Goal: Book appointment/travel/reservation

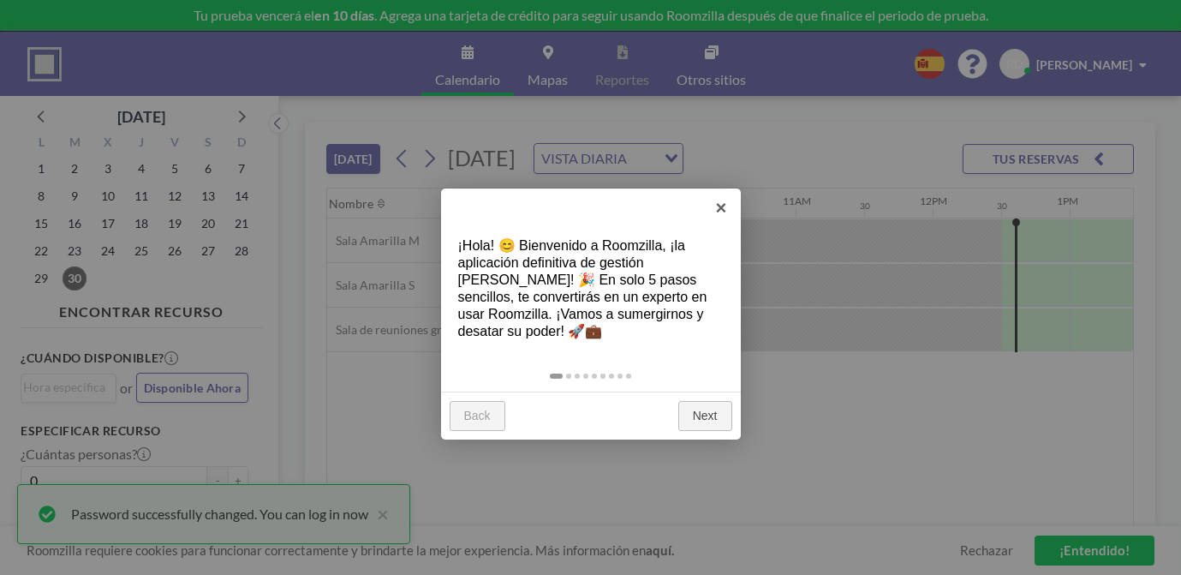
scroll to position [0, 1336]
click at [718, 211] on link "×" at bounding box center [721, 207] width 39 height 39
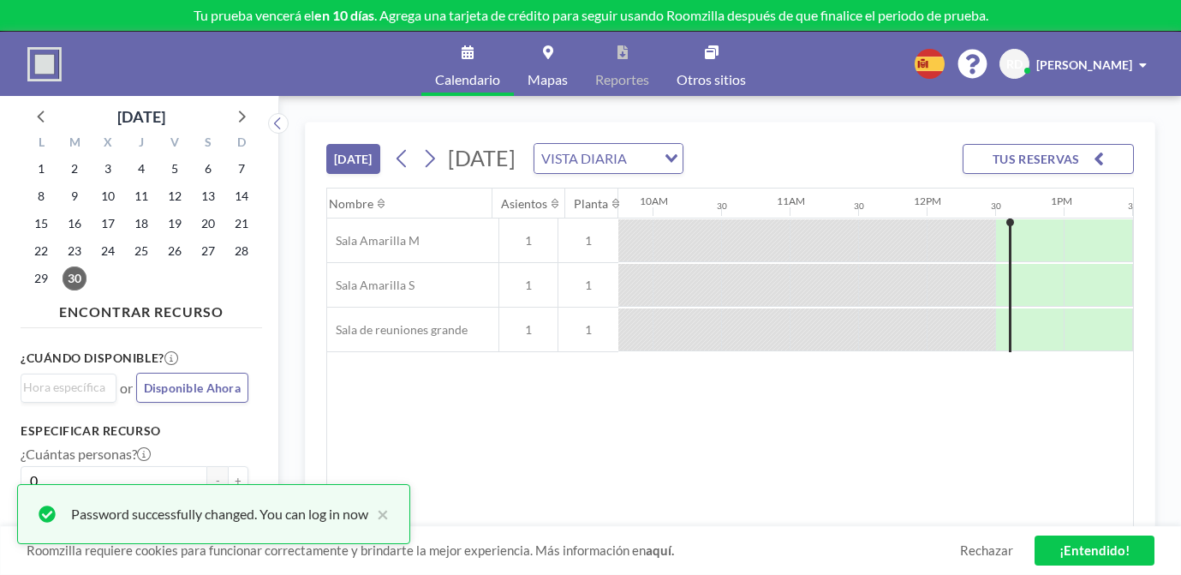
click at [549, 45] on link "Mapas" at bounding box center [548, 64] width 68 height 64
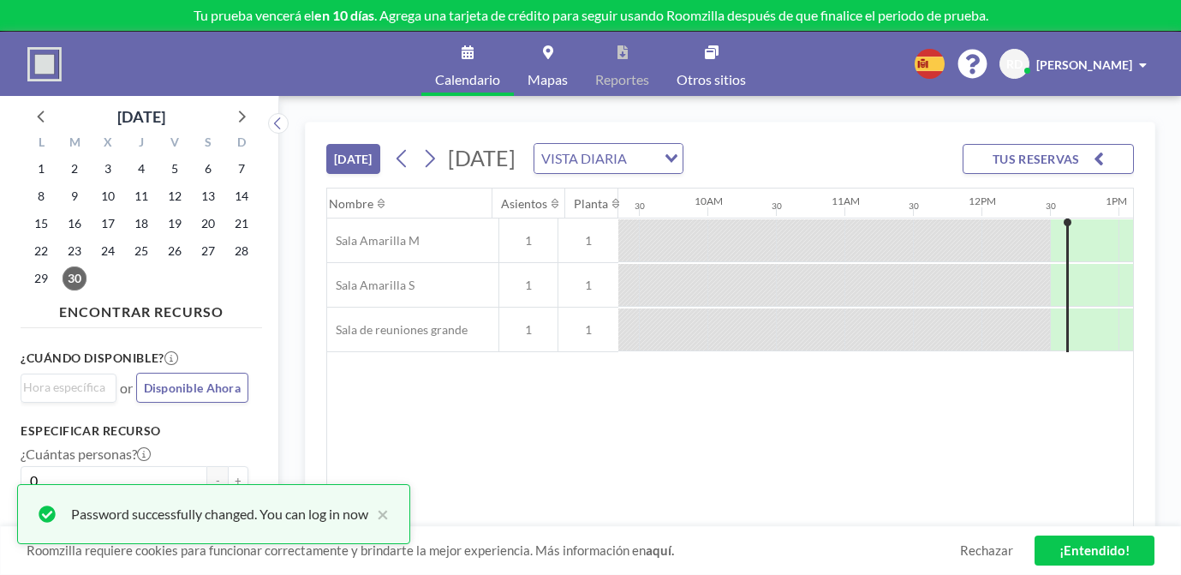
scroll to position [0, 1336]
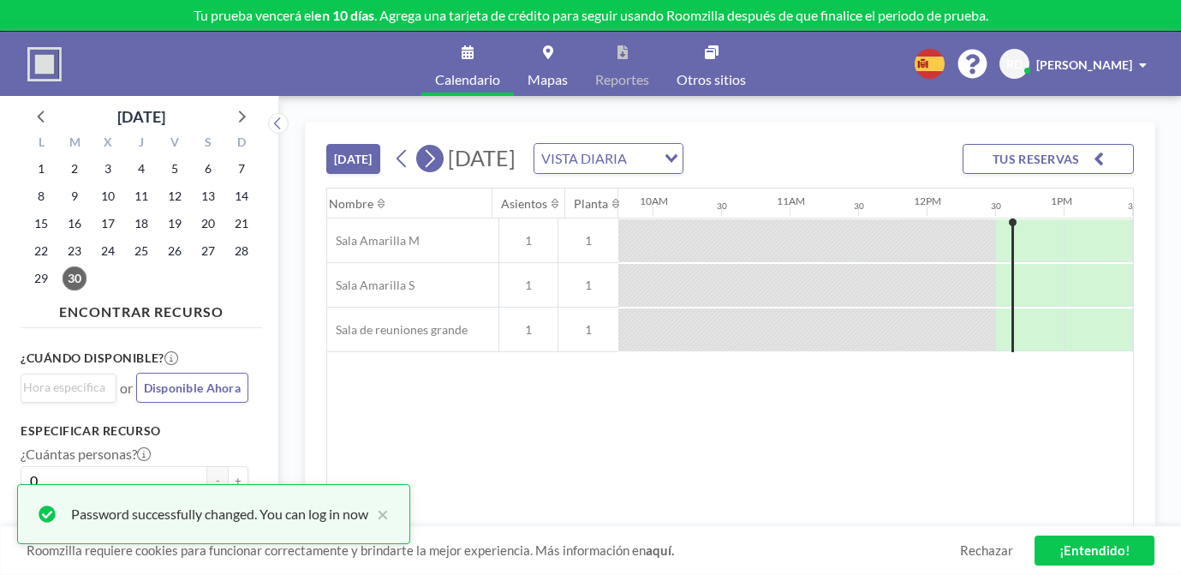
click at [421, 146] on icon at bounding box center [429, 159] width 16 height 26
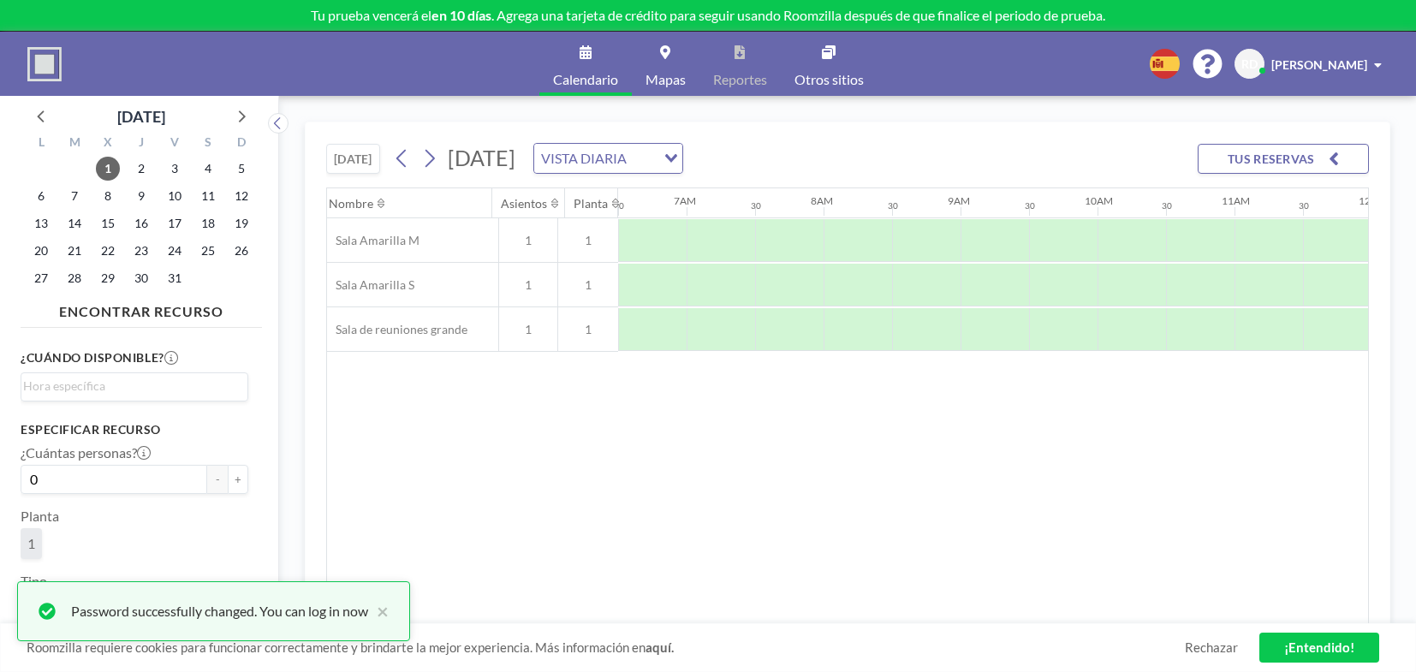
scroll to position [0, 891]
click at [1108, 326] on div at bounding box center [1132, 329] width 69 height 43
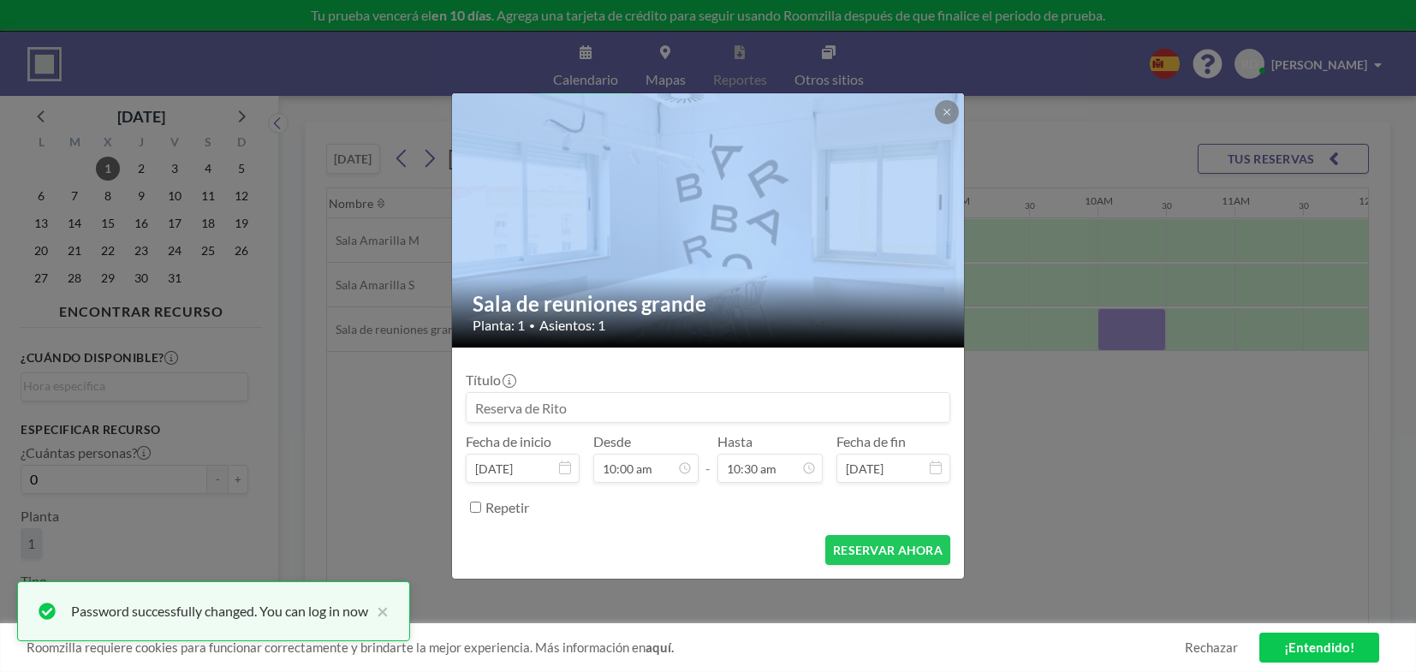
click at [1108, 326] on div "Sala de reuniones grande Planta: 1 • Asientos: 1 Título Fecha de inicio oct 1, …" at bounding box center [708, 336] width 1416 height 672
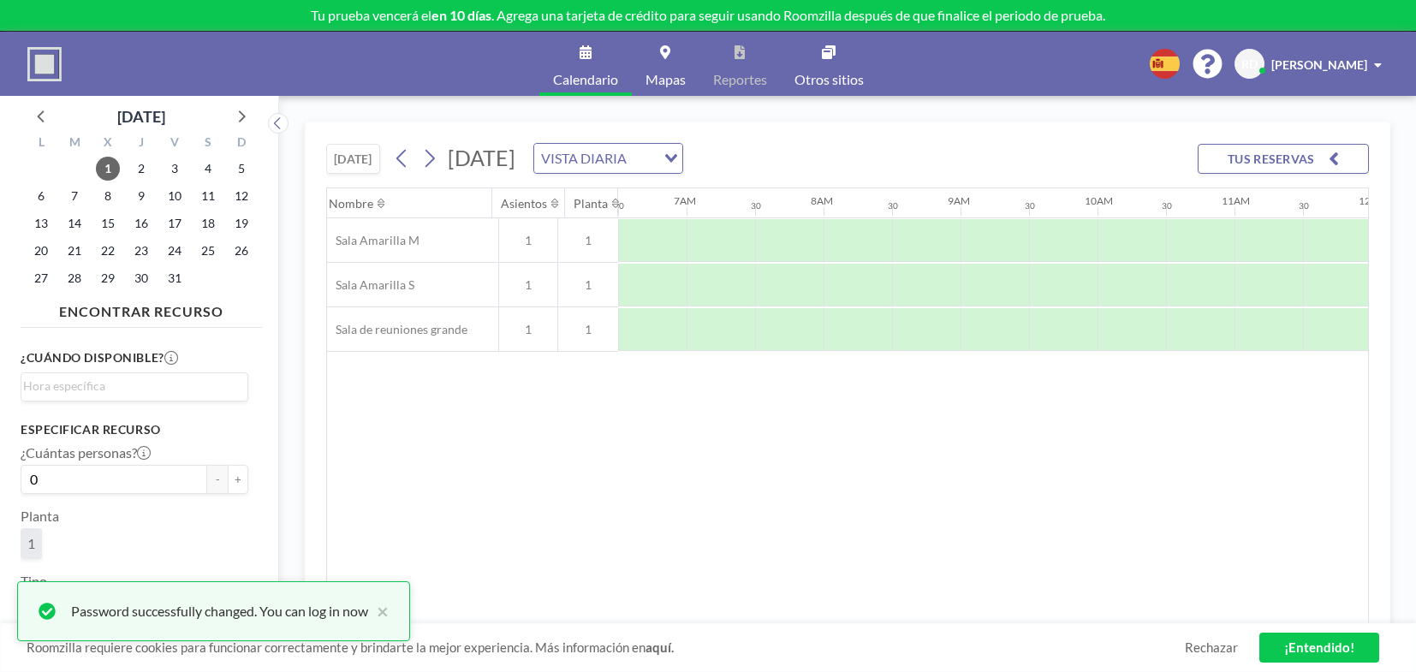
click at [1108, 326] on div at bounding box center [1132, 329] width 69 height 42
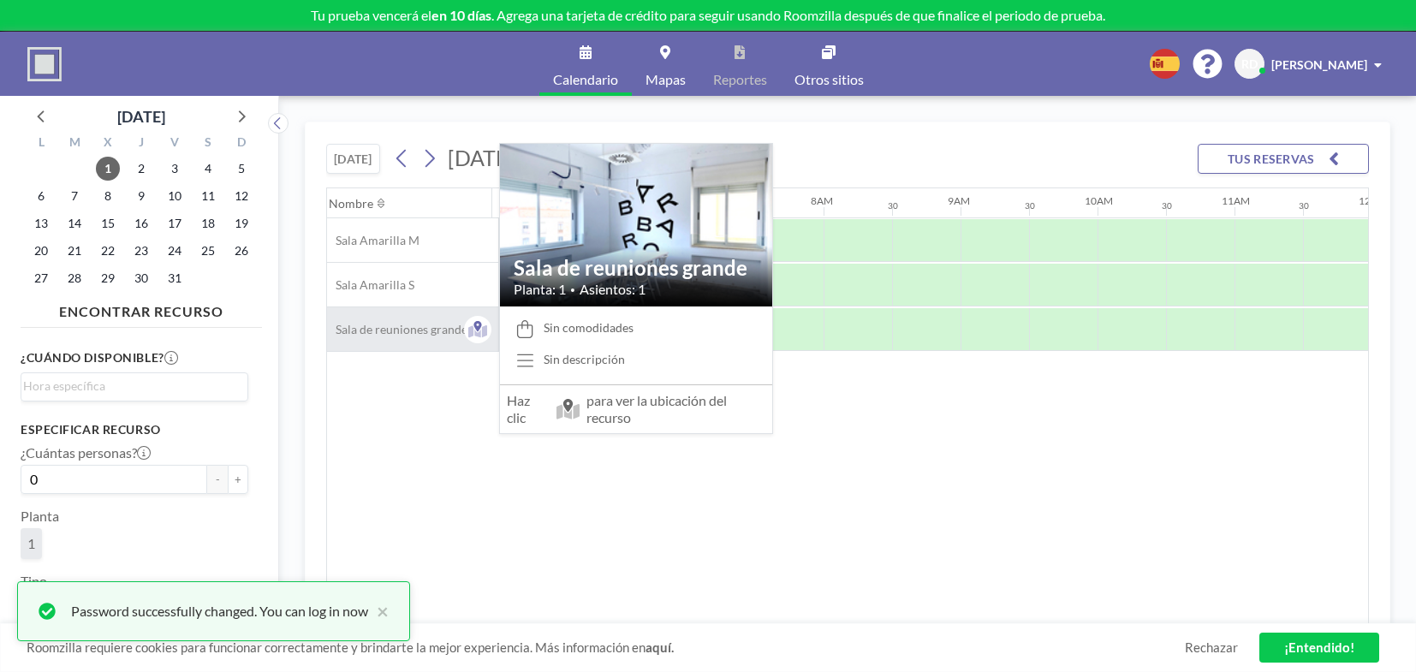
click at [403, 331] on span "Sala de reuniones grande" at bounding box center [397, 329] width 140 height 15
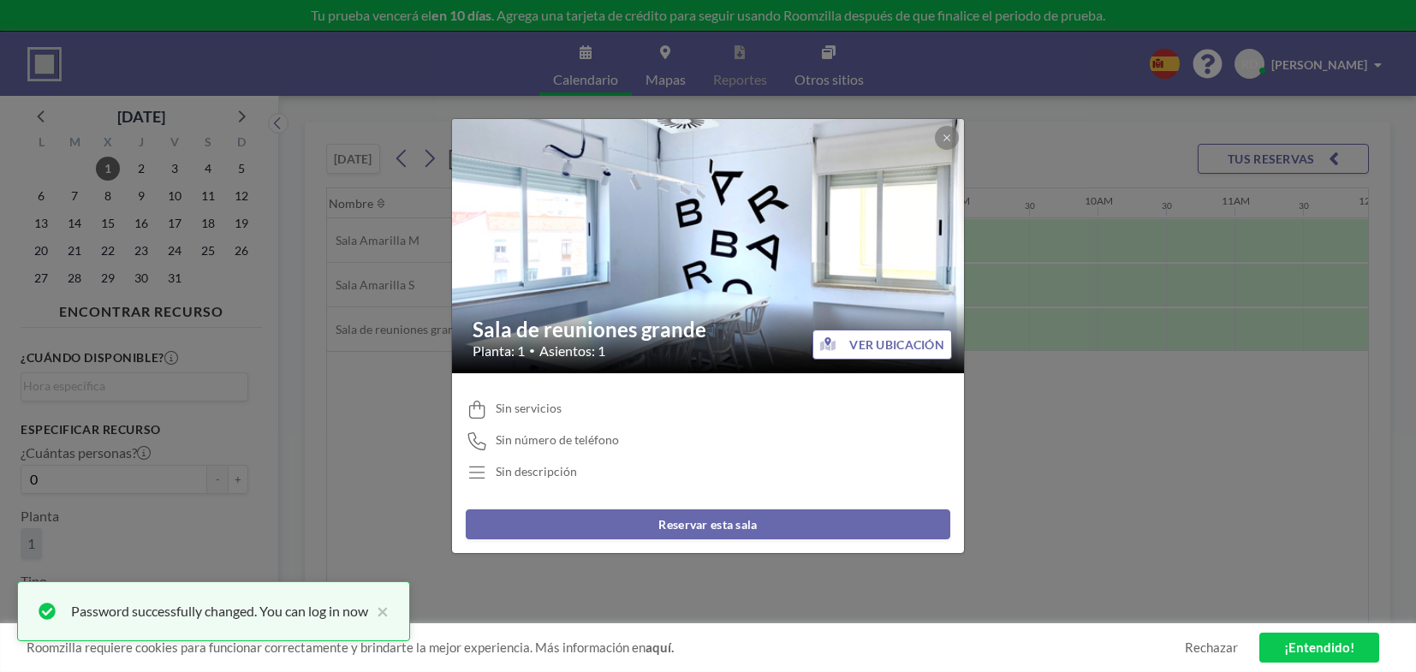
click at [732, 520] on button "Reservar esta sala" at bounding box center [708, 524] width 485 height 30
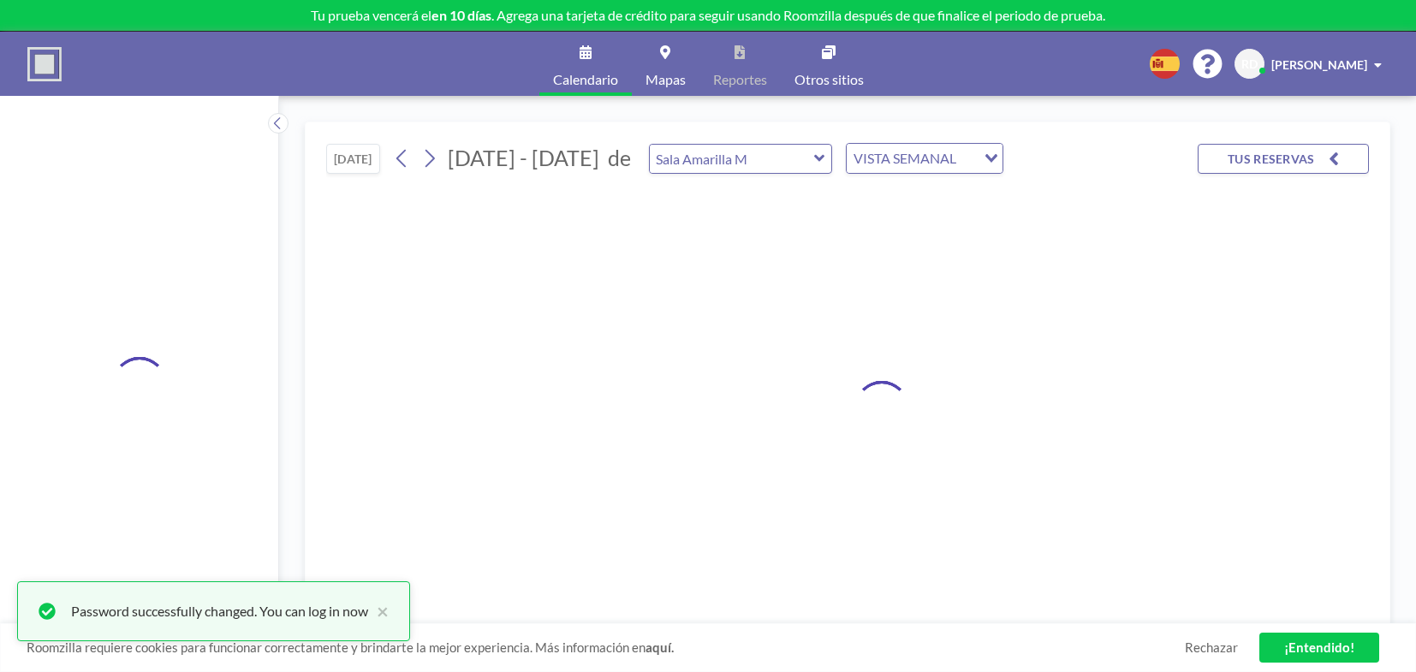
type input "Sala de reuniones grande"
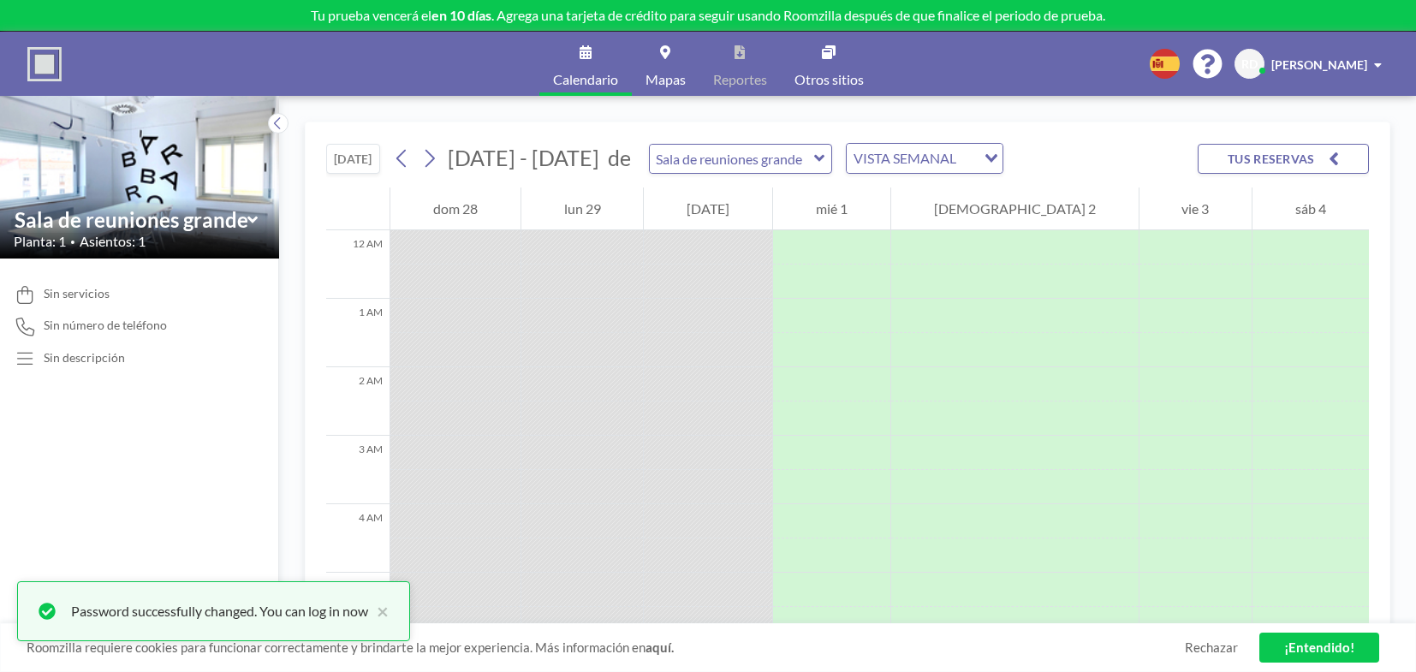
click at [881, 166] on div "VISTA SEMANAL" at bounding box center [911, 157] width 129 height 26
click at [883, 187] on li "VISTA DIARIA" at bounding box center [891, 188] width 146 height 25
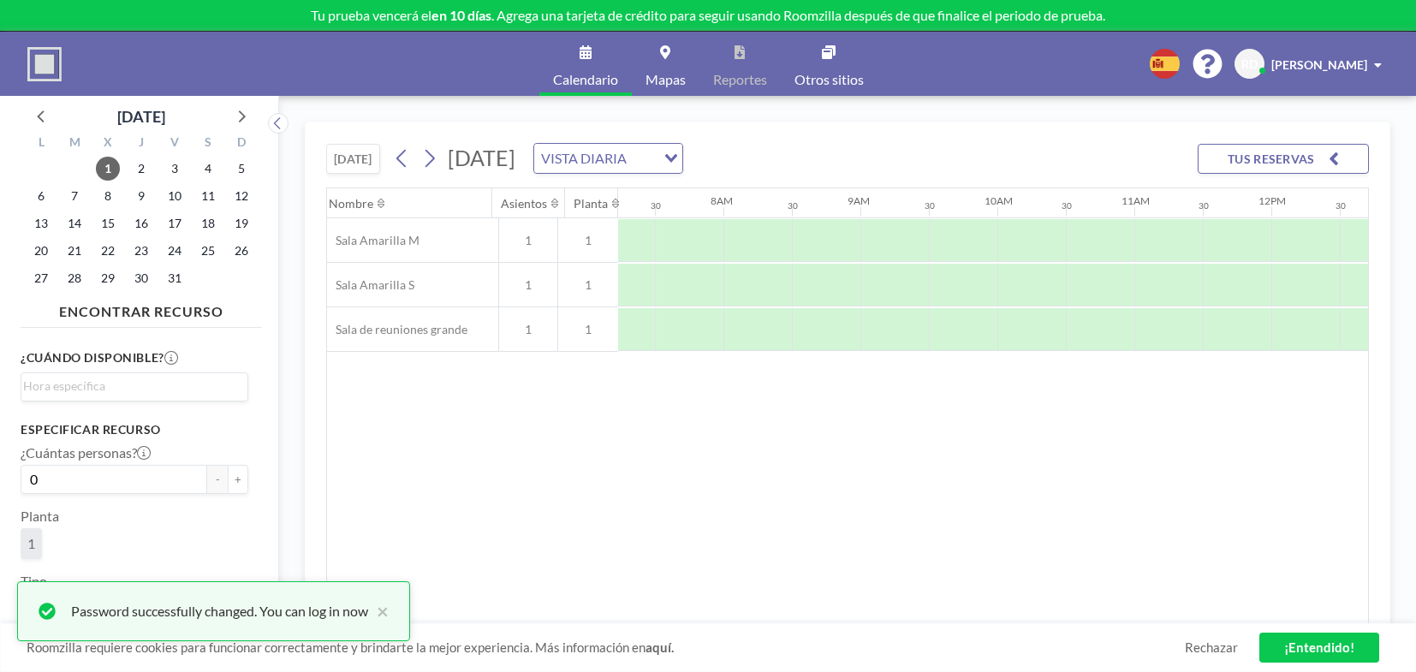
scroll to position [0, 1028]
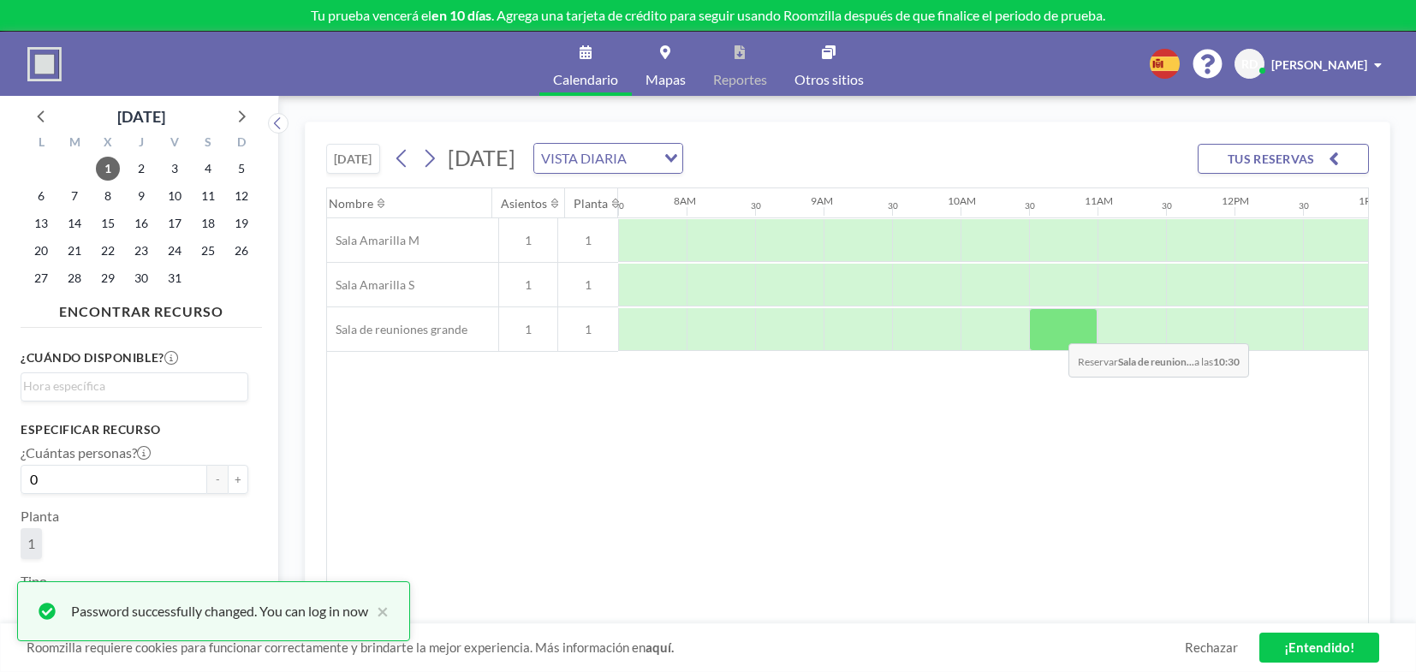
click at [1055, 331] on div at bounding box center [1063, 329] width 69 height 43
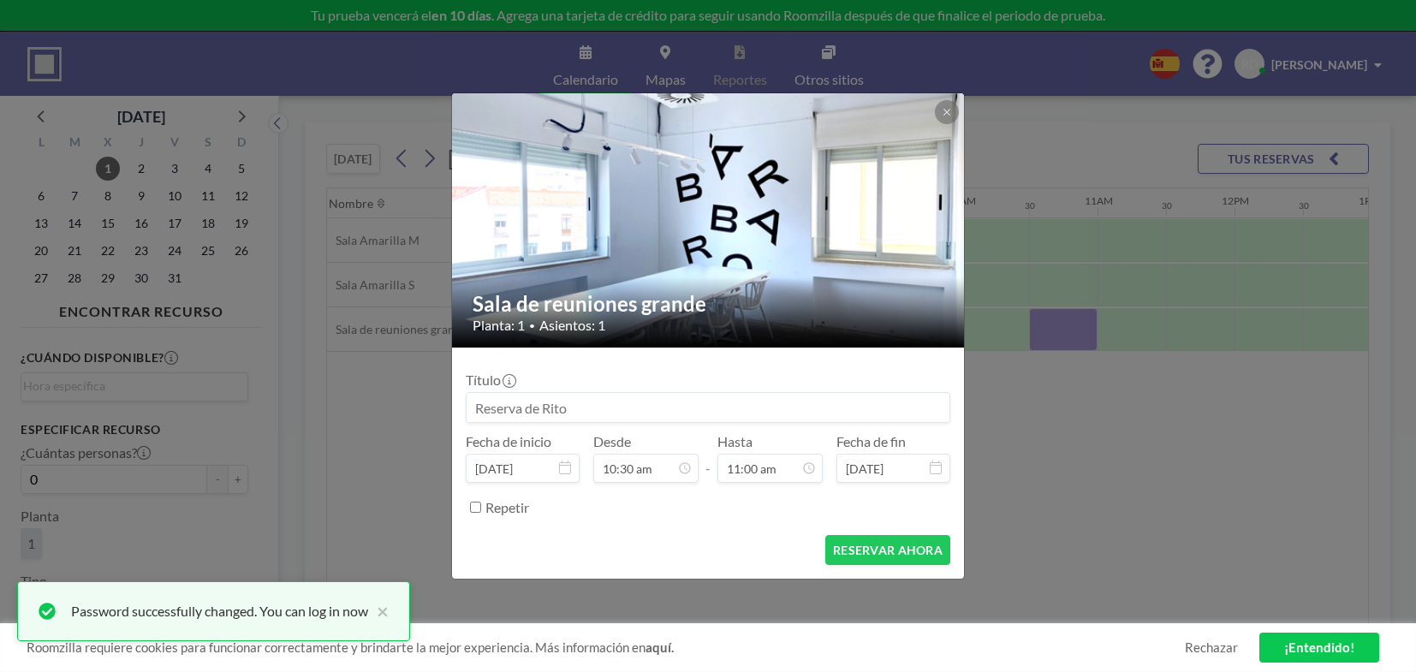
click at [1055, 331] on div "Sala de reuniones grande Planta: 1 • Asientos: 1 Título Fecha de inicio oct 1, …" at bounding box center [708, 336] width 1416 height 672
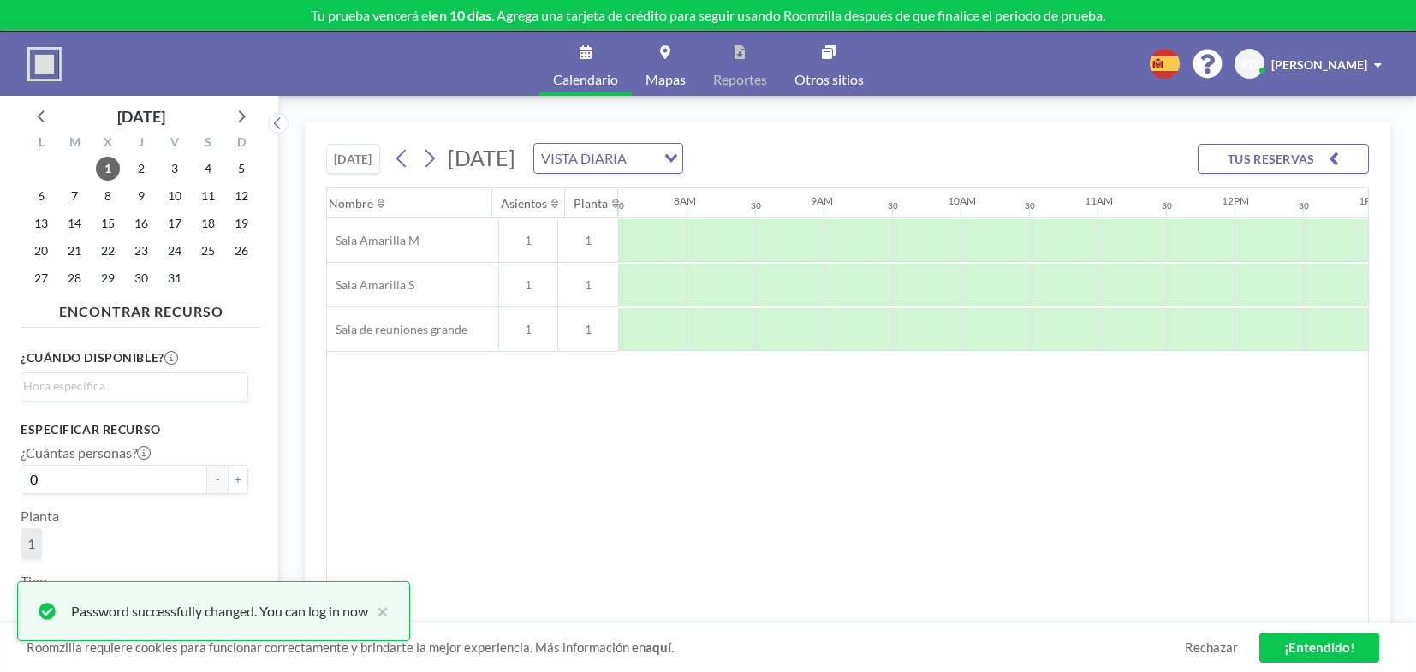
click at [1055, 331] on div at bounding box center [1063, 329] width 69 height 42
click at [984, 334] on div at bounding box center [995, 329] width 69 height 43
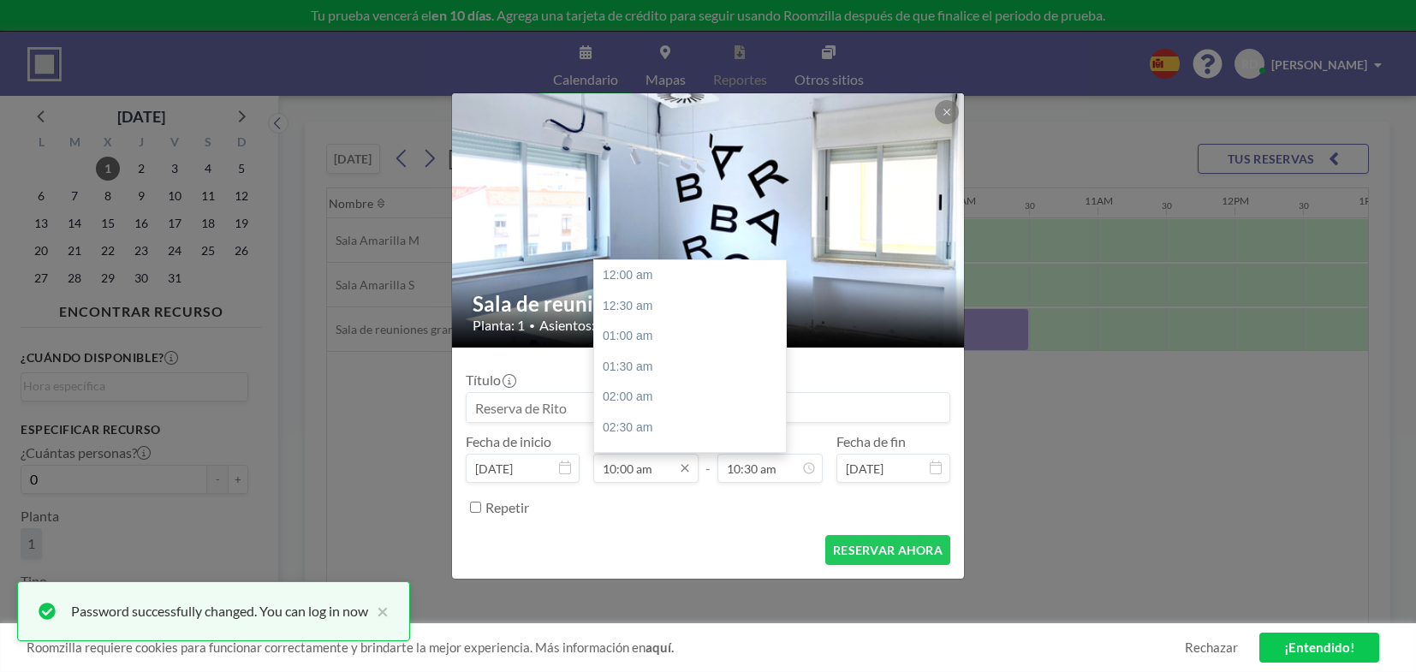
scroll to position [610, 0]
click at [629, 473] on input "10:00 am" at bounding box center [645, 468] width 105 height 29
click at [649, 309] on div "10:30 am" at bounding box center [692, 305] width 197 height 31
type input "10:30 am"
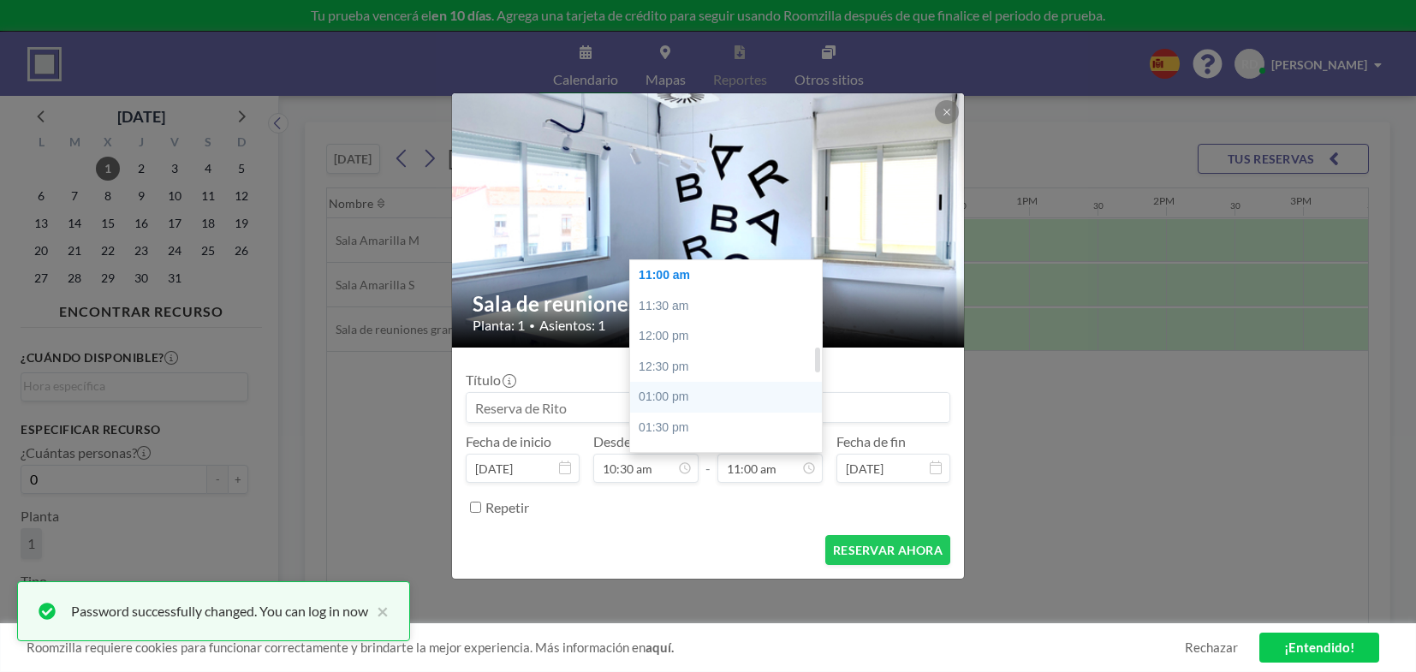
scroll to position [682, 0]
click at [700, 380] on div "01:00 pm" at bounding box center [728, 385] width 197 height 31
type input "01:00 pm"
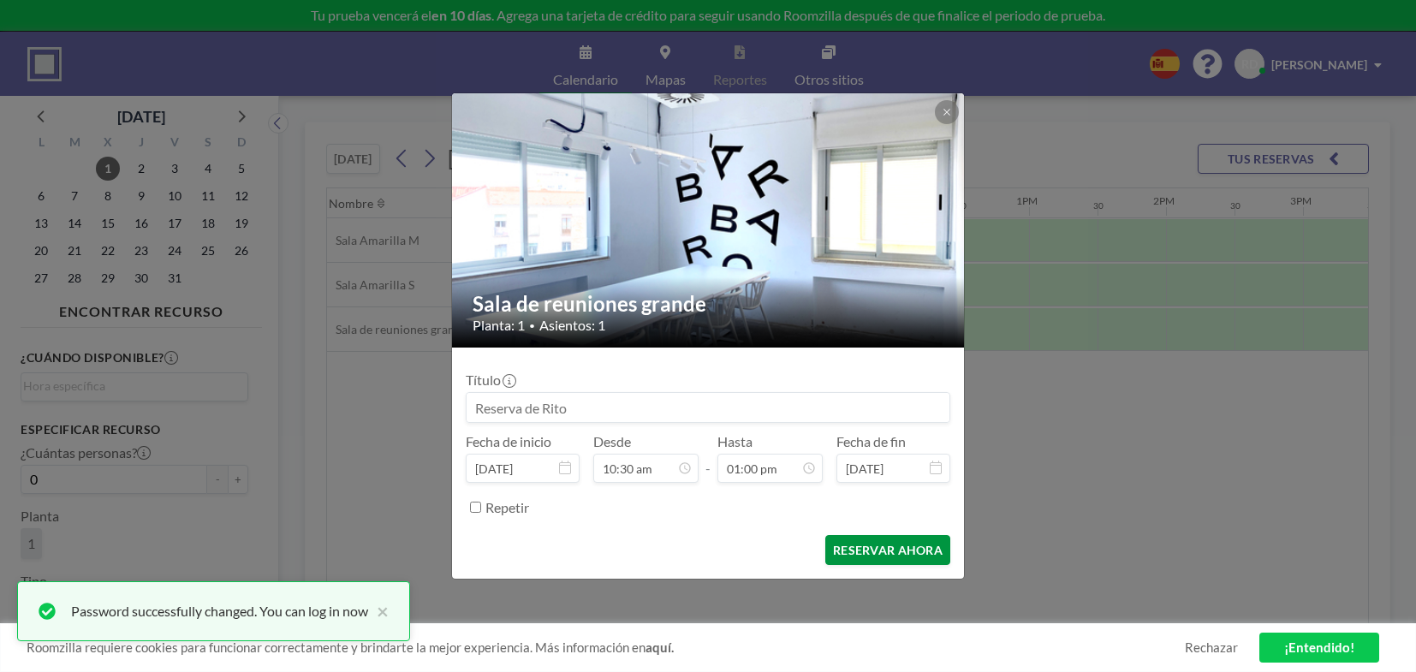
click at [897, 553] on button "RESERVAR AHORA" at bounding box center [887, 550] width 125 height 30
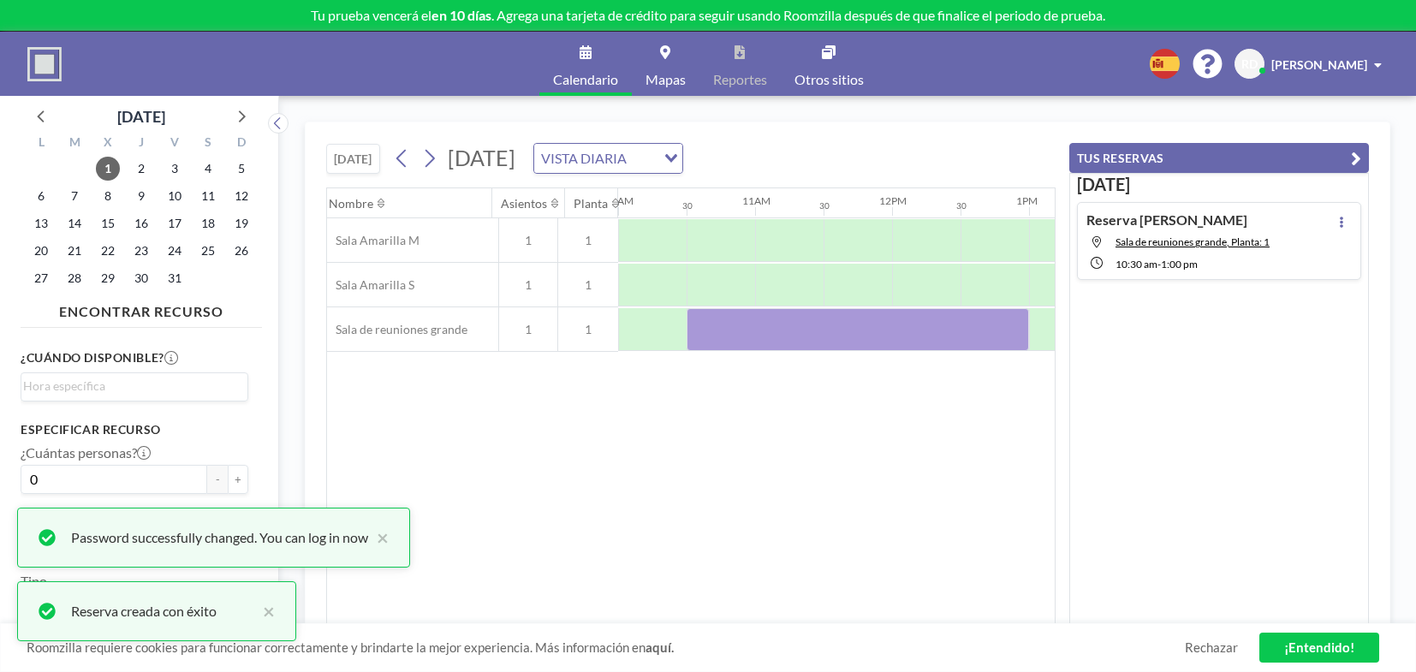
click at [1180, 158] on icon "button" at bounding box center [1356, 158] width 10 height 21
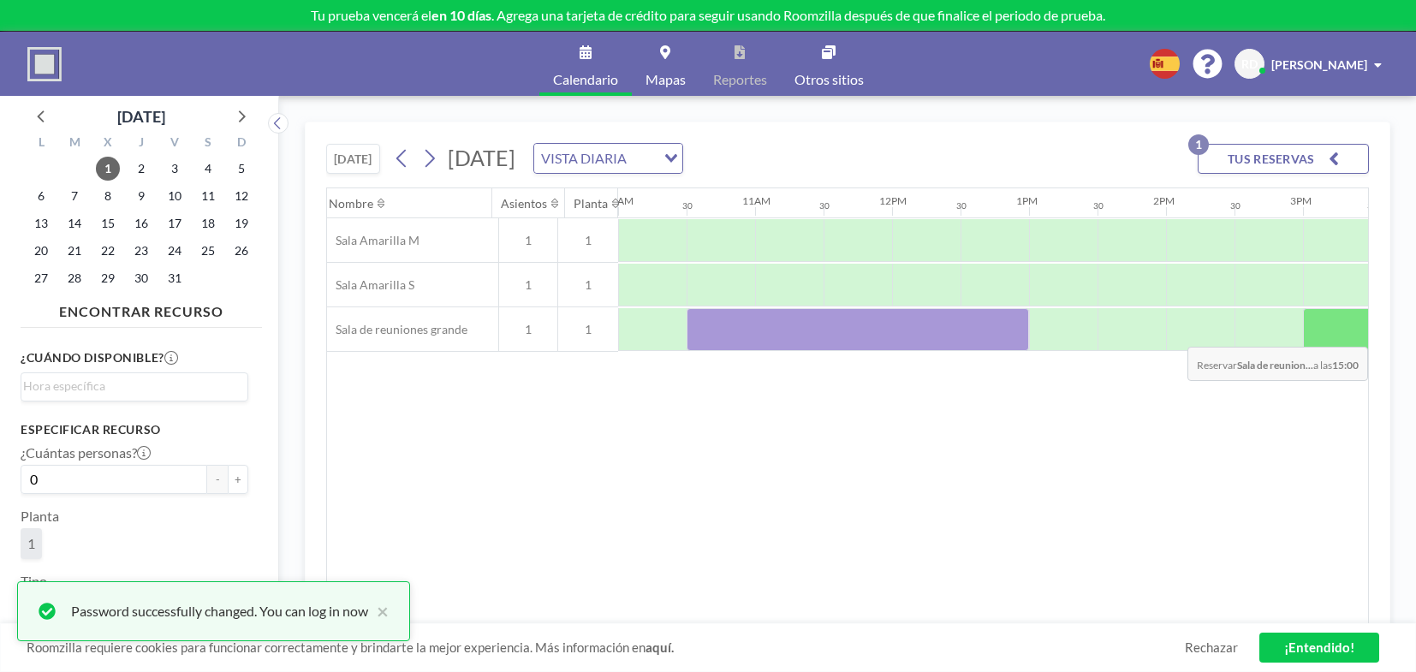
click at [1180, 334] on div at bounding box center [1337, 329] width 69 height 43
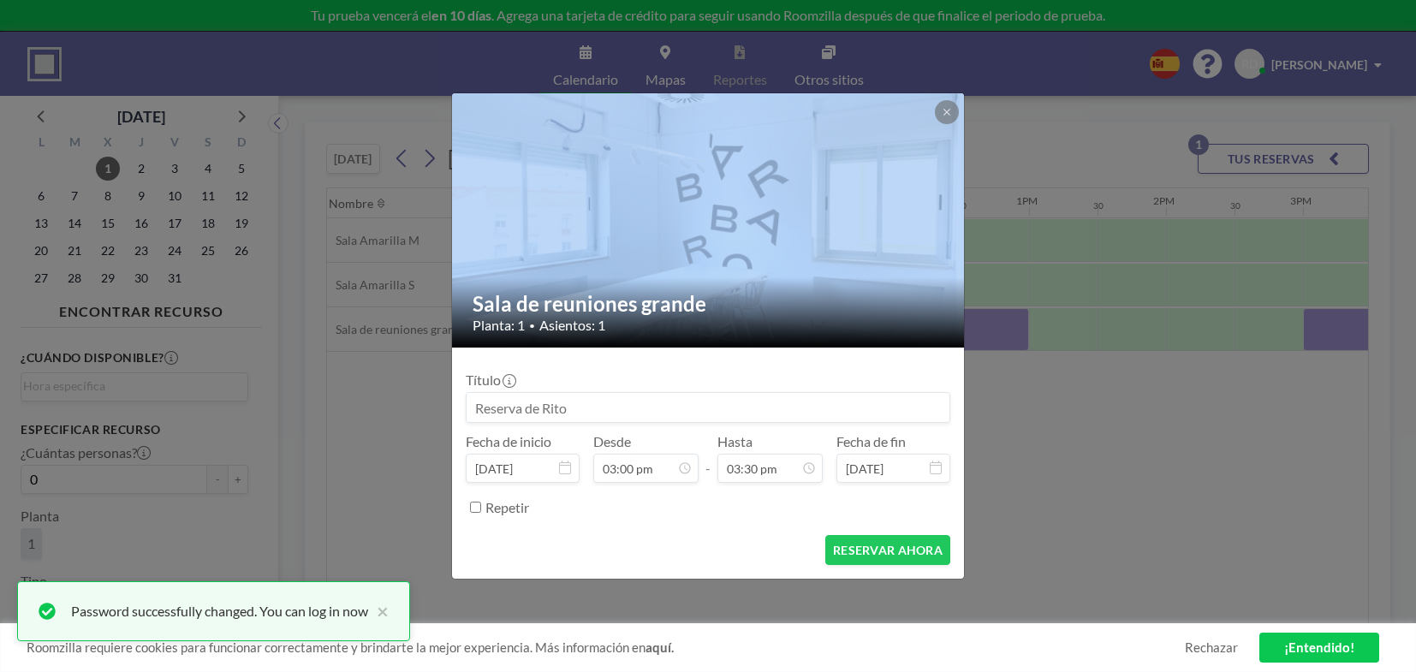
click at [1180, 334] on div "Sala de reuniones grande Planta: 1 • Asientos: 1 Título Fecha de inicio oct 1, …" at bounding box center [708, 336] width 1416 height 672
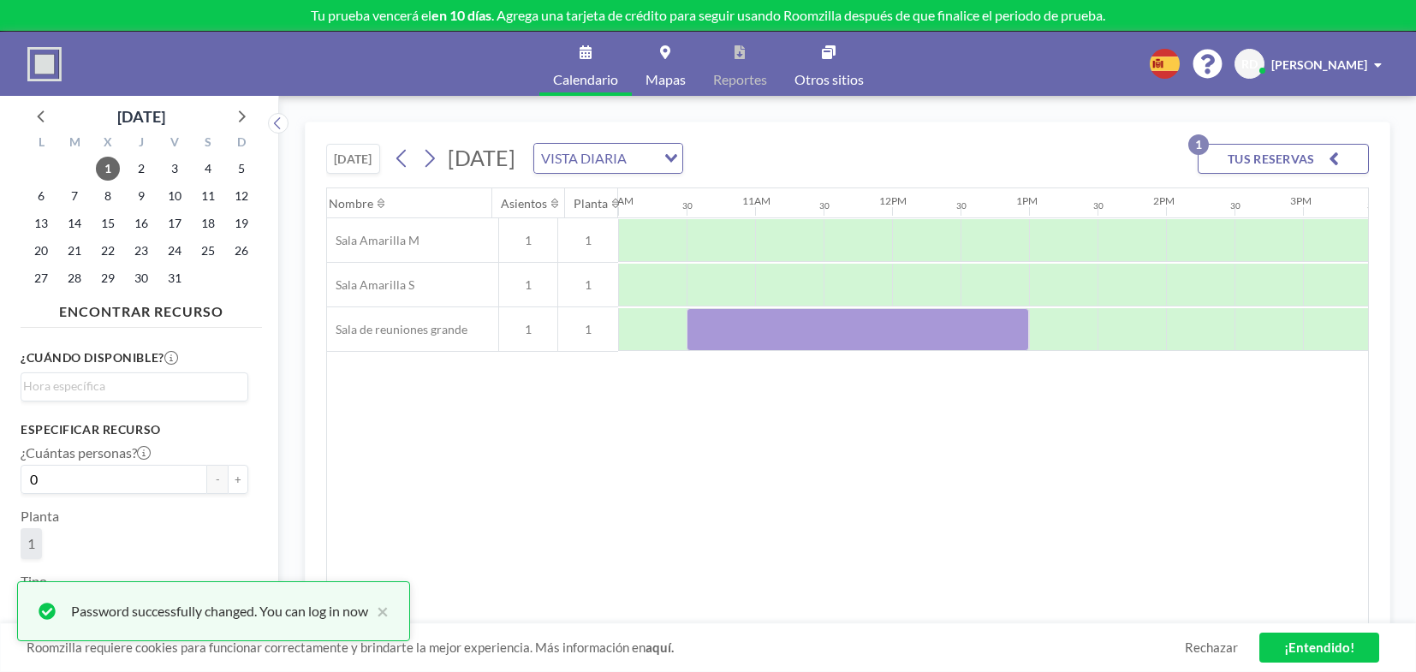
click at [1180, 334] on div at bounding box center [1337, 329] width 69 height 42
click at [1180, 335] on div at bounding box center [1337, 329] width 69 height 43
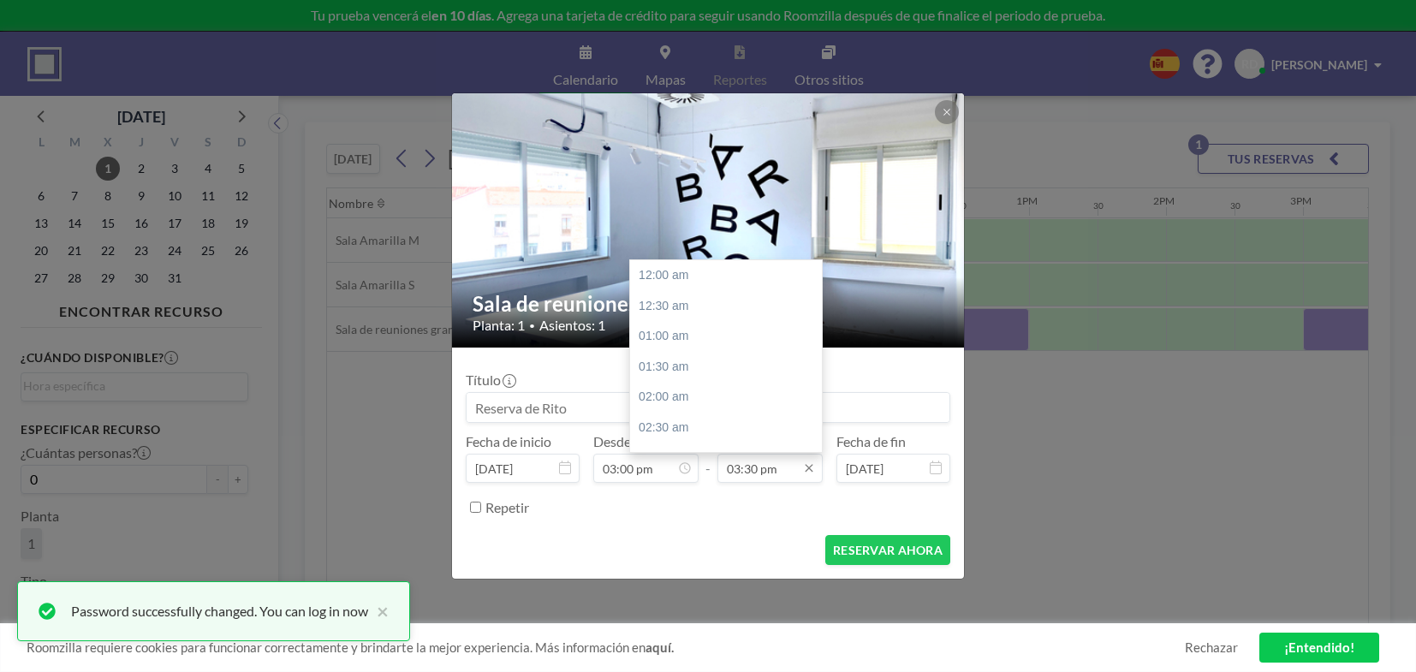
scroll to position [944, 0]
click at [747, 470] on input "03:30 pm" at bounding box center [770, 468] width 105 height 29
click at [680, 337] on div "04:30 pm" at bounding box center [728, 337] width 197 height 31
type input "04:30 pm"
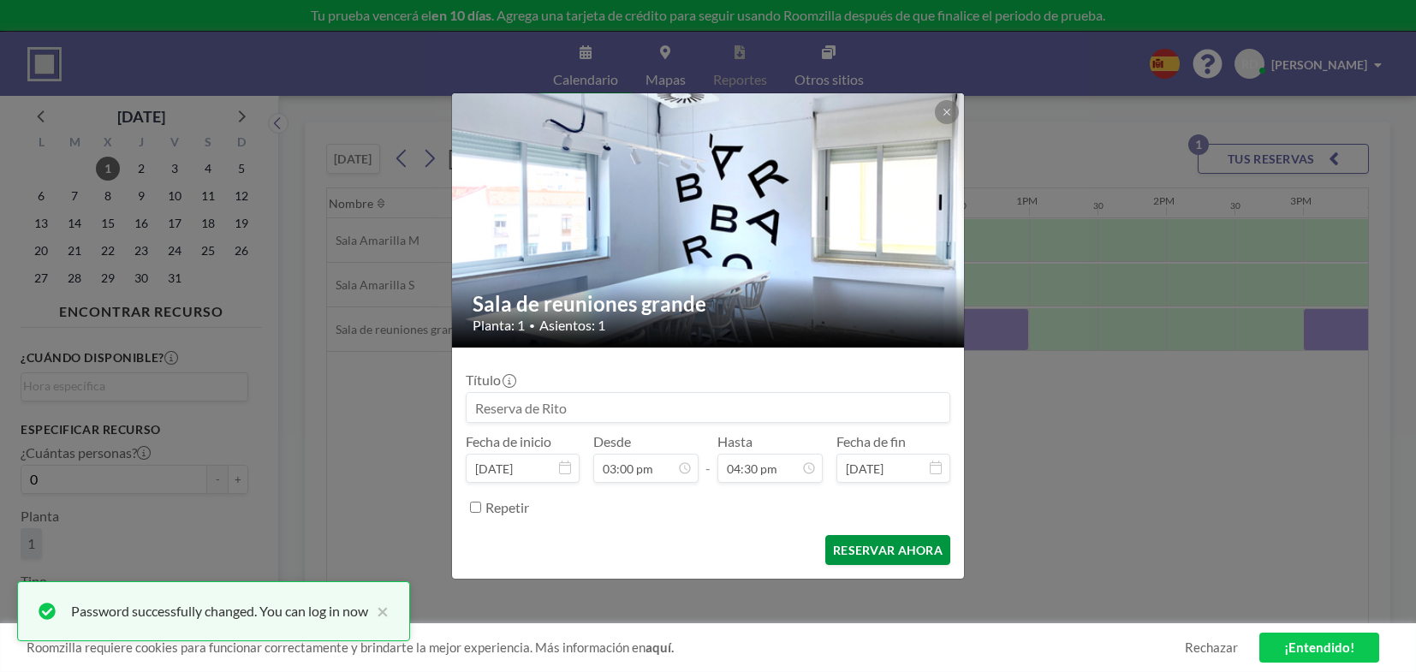
click at [892, 544] on button "RESERVAR AHORA" at bounding box center [887, 550] width 125 height 30
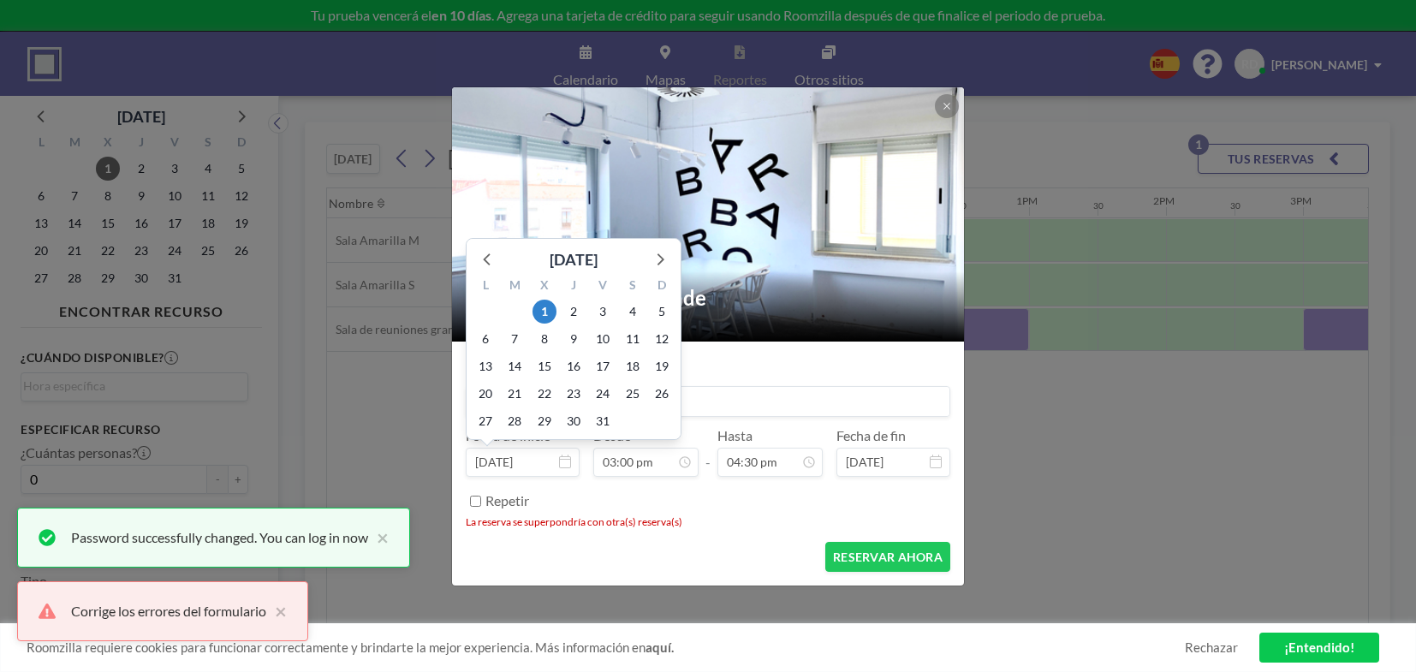
scroll to position [914, 0]
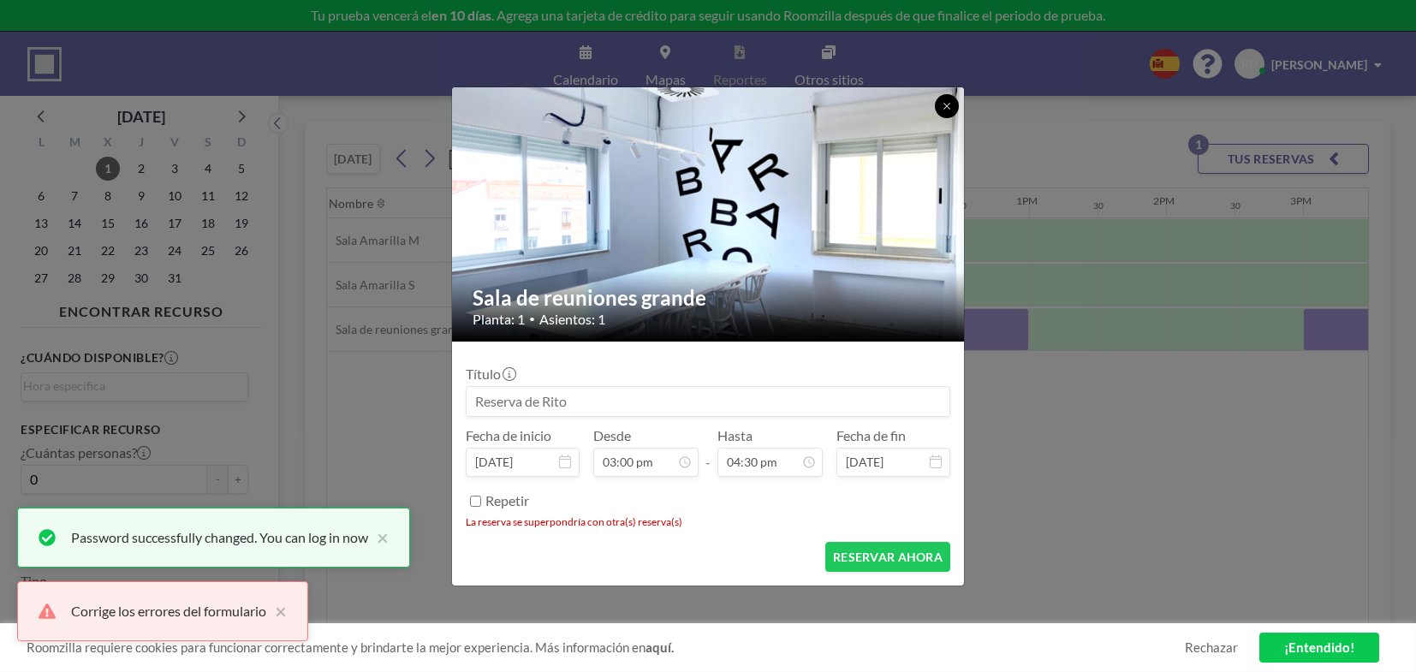
click at [950, 106] on icon at bounding box center [947, 106] width 10 height 10
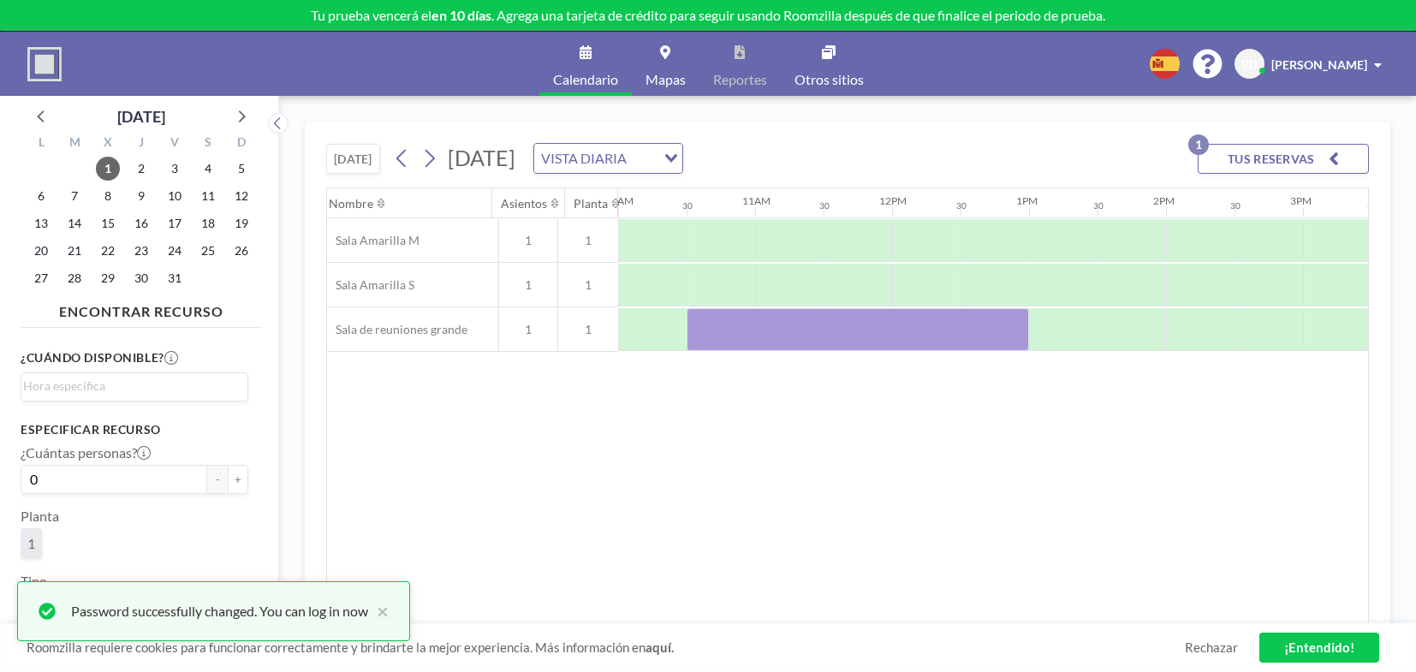
click at [1180, 69] on span "[PERSON_NAME]" at bounding box center [1320, 64] width 96 height 15
click at [107, 169] on span "1" at bounding box center [108, 169] width 24 height 24
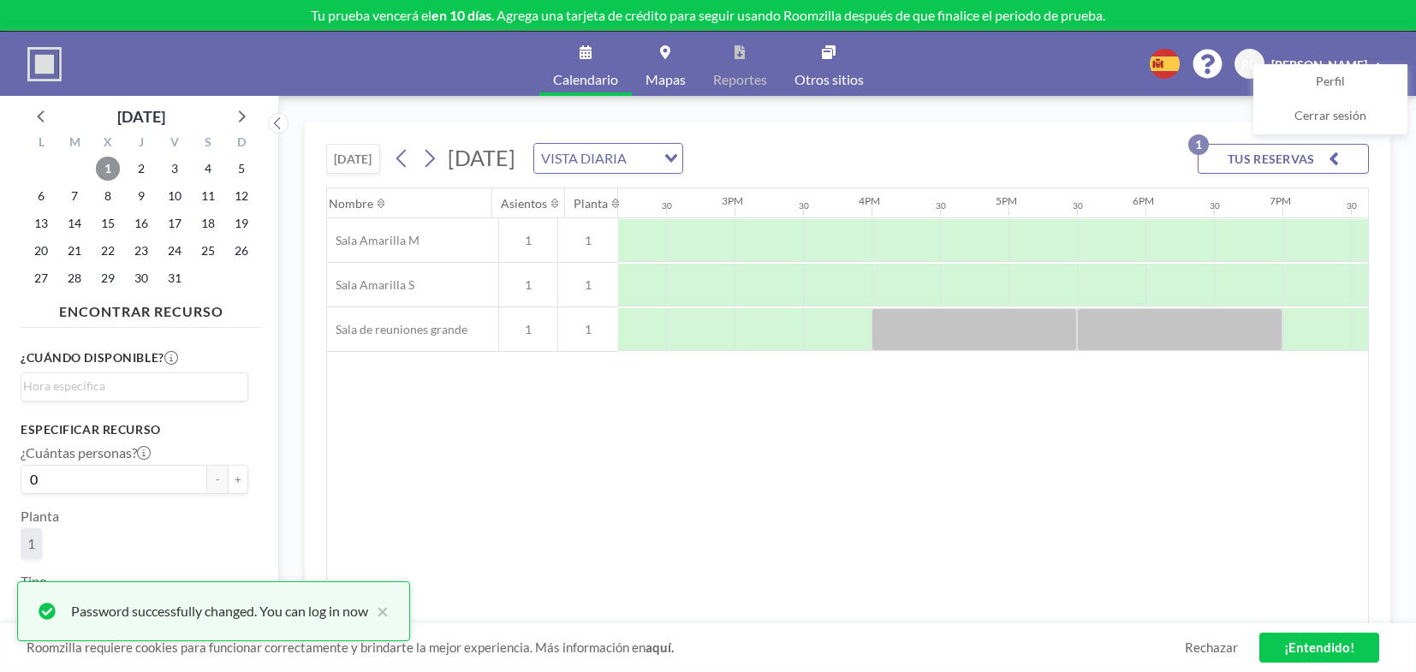
scroll to position [0, 1939]
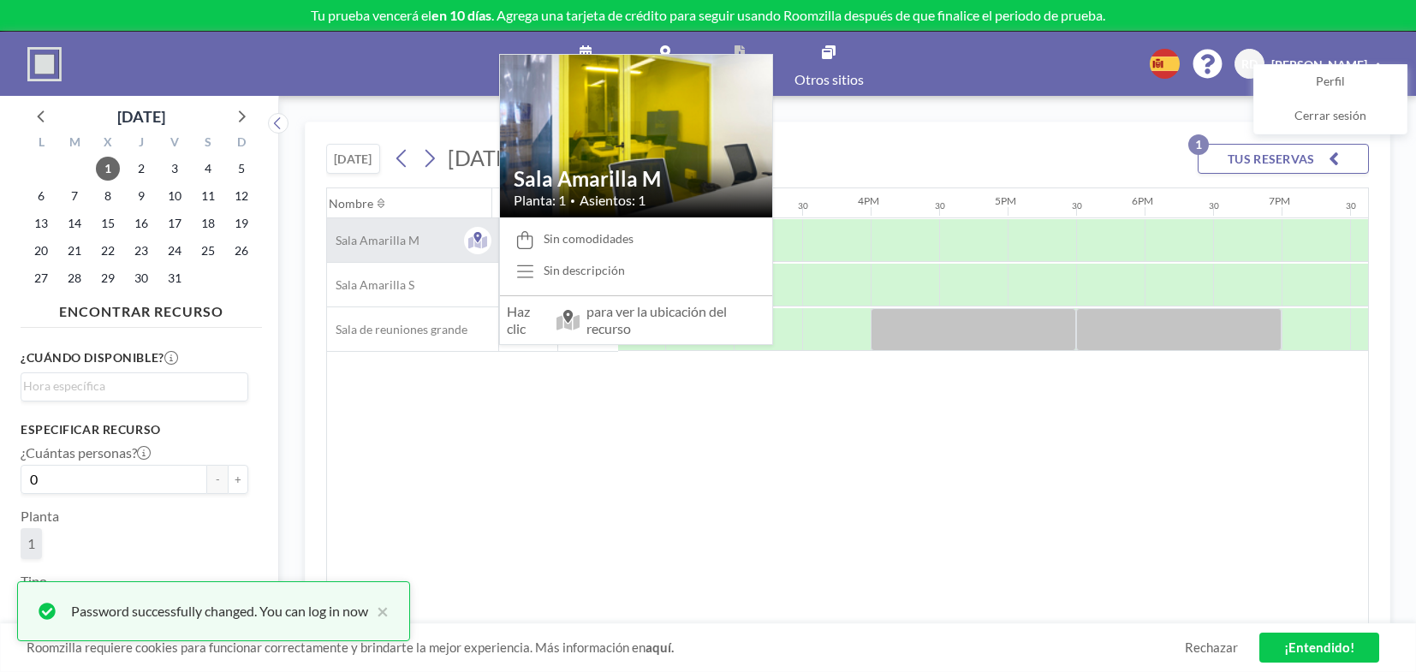
click at [378, 236] on span "Sala Amarilla M" at bounding box center [373, 240] width 92 height 15
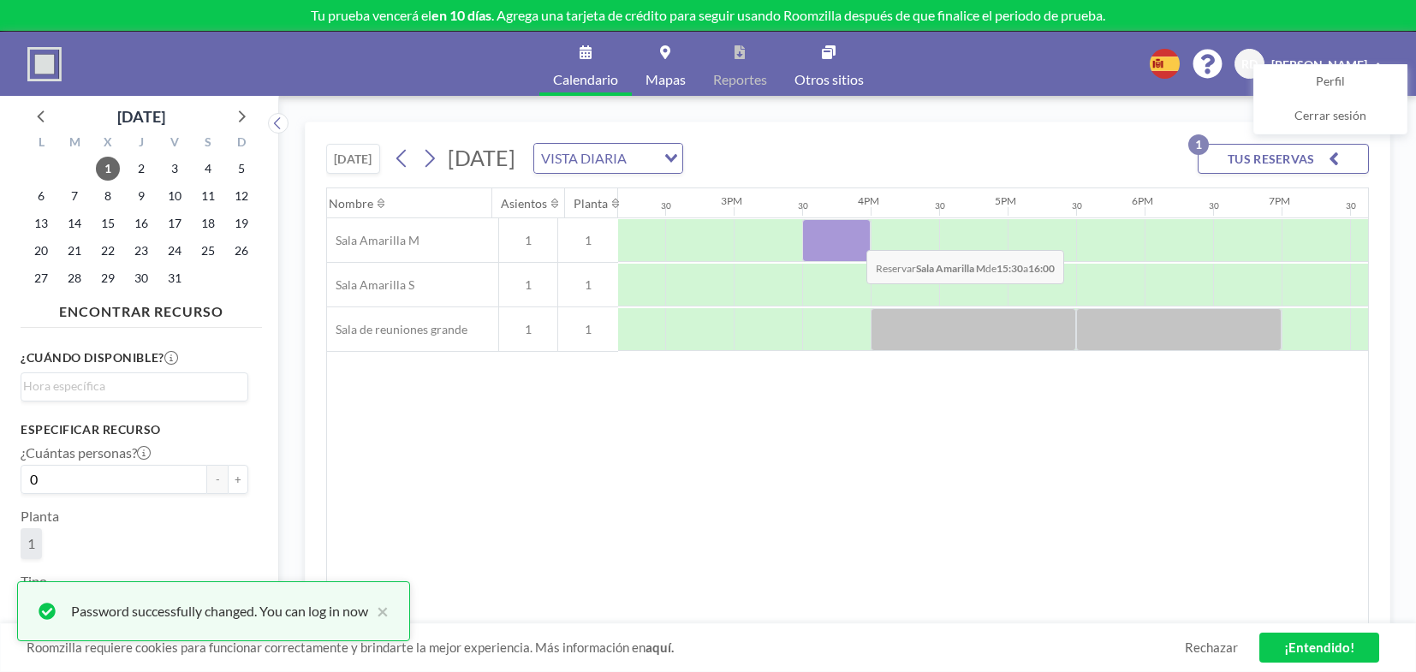
click at [853, 237] on div at bounding box center [836, 240] width 69 height 43
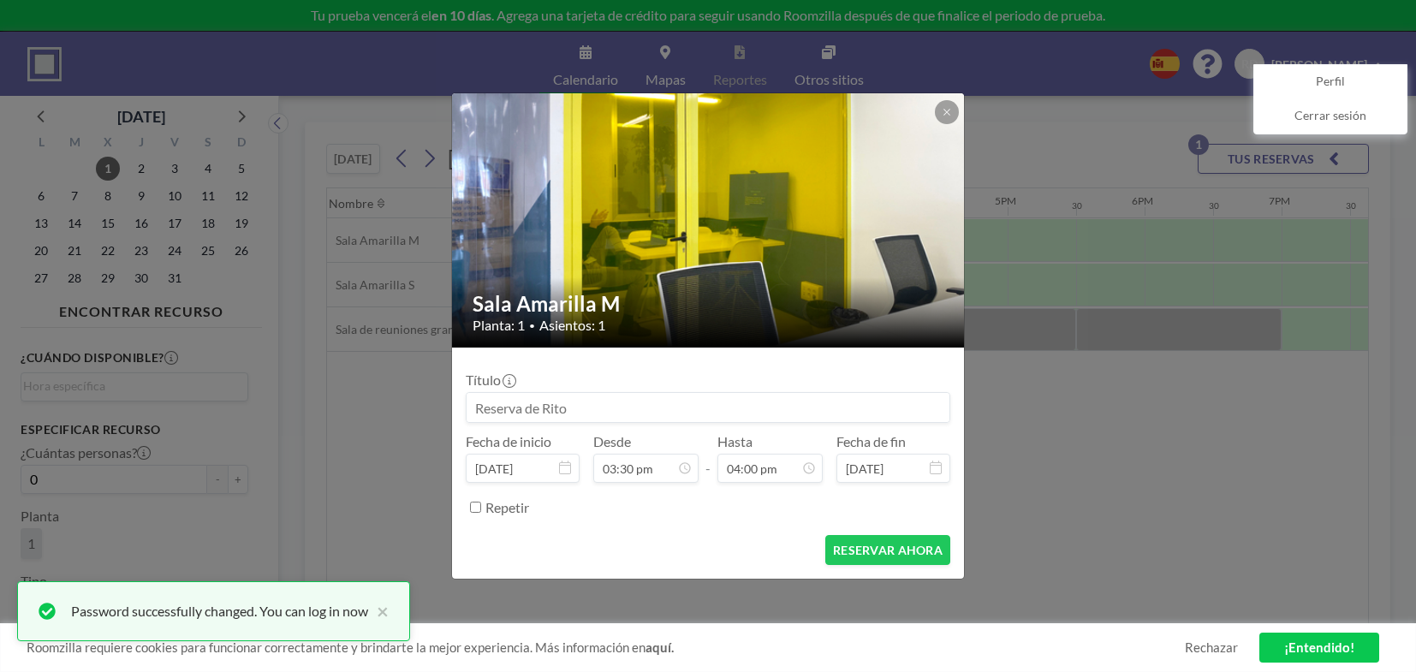
click at [853, 237] on img at bounding box center [709, 219] width 514 height 385
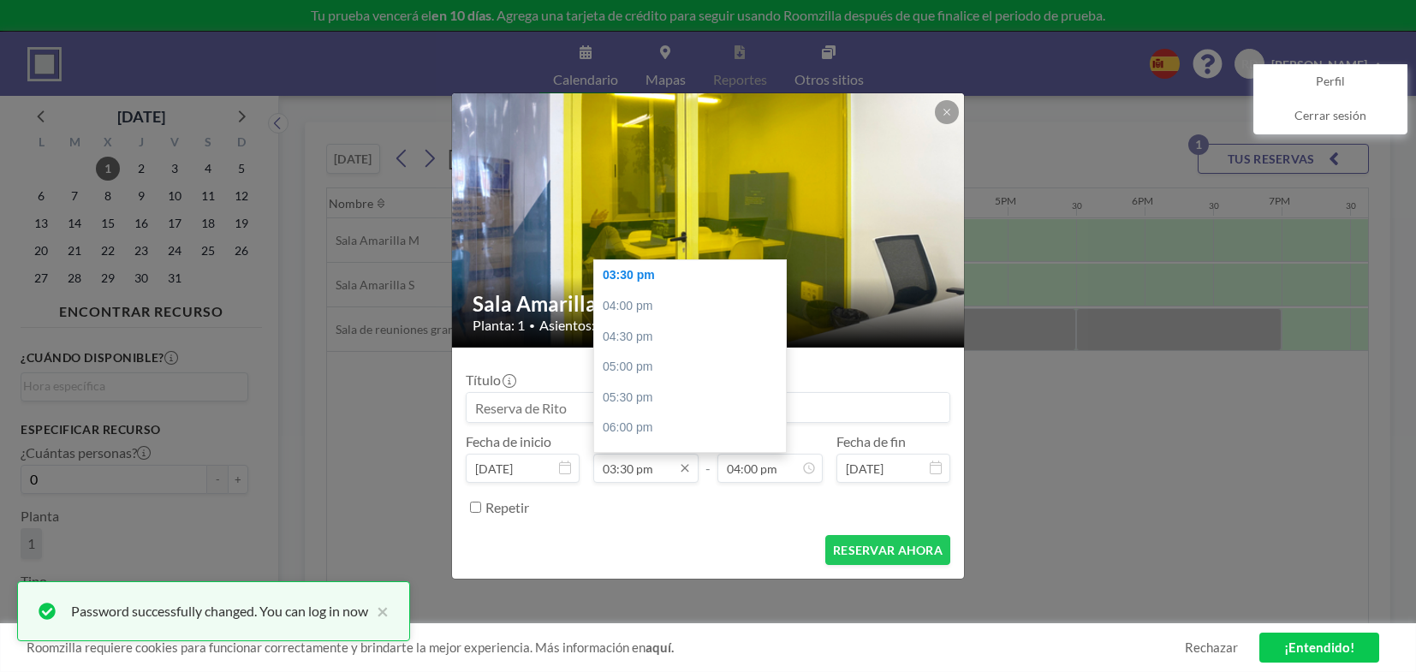
click at [613, 461] on input "03:30 pm" at bounding box center [645, 468] width 105 height 29
click at [649, 344] on div "03:00 pm" at bounding box center [692, 350] width 197 height 31
type input "03:00 pm"
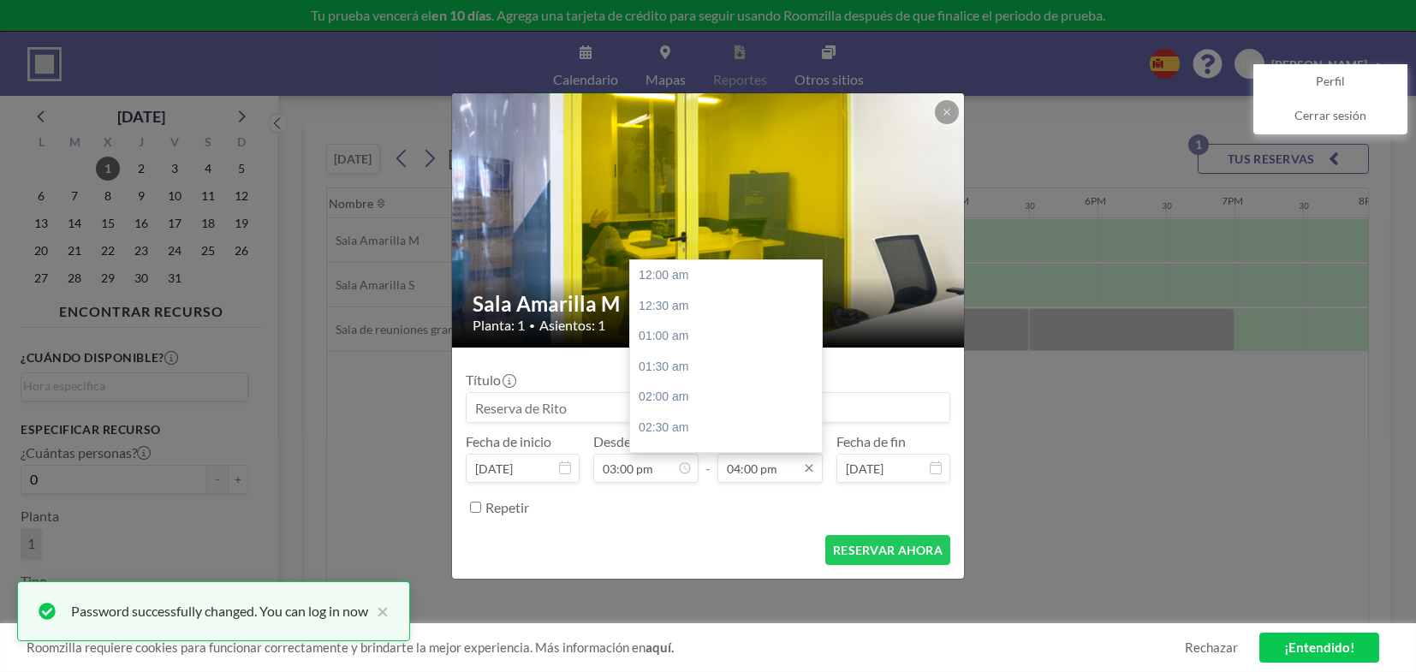
scroll to position [975, 0]
click at [684, 310] on div "04:30 pm" at bounding box center [728, 306] width 197 height 31
type input "04:30 pm"
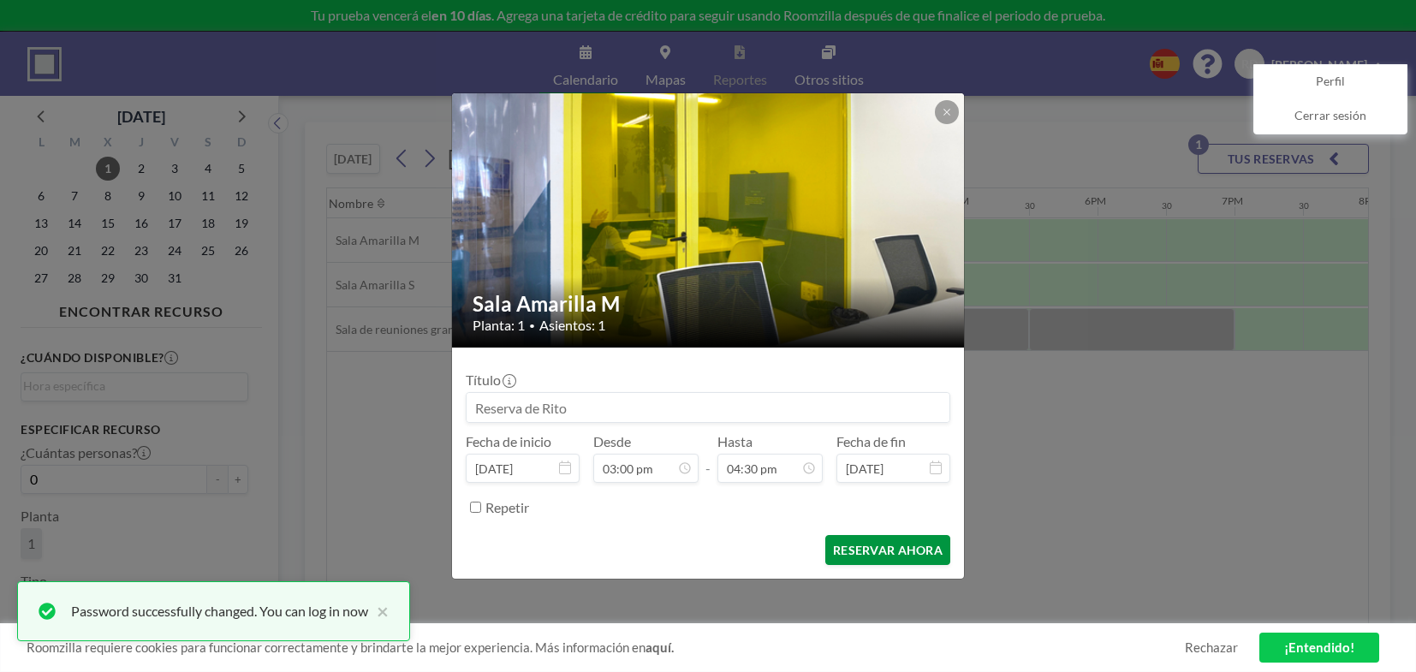
click at [865, 545] on button "RESERVAR AHORA" at bounding box center [887, 550] width 125 height 30
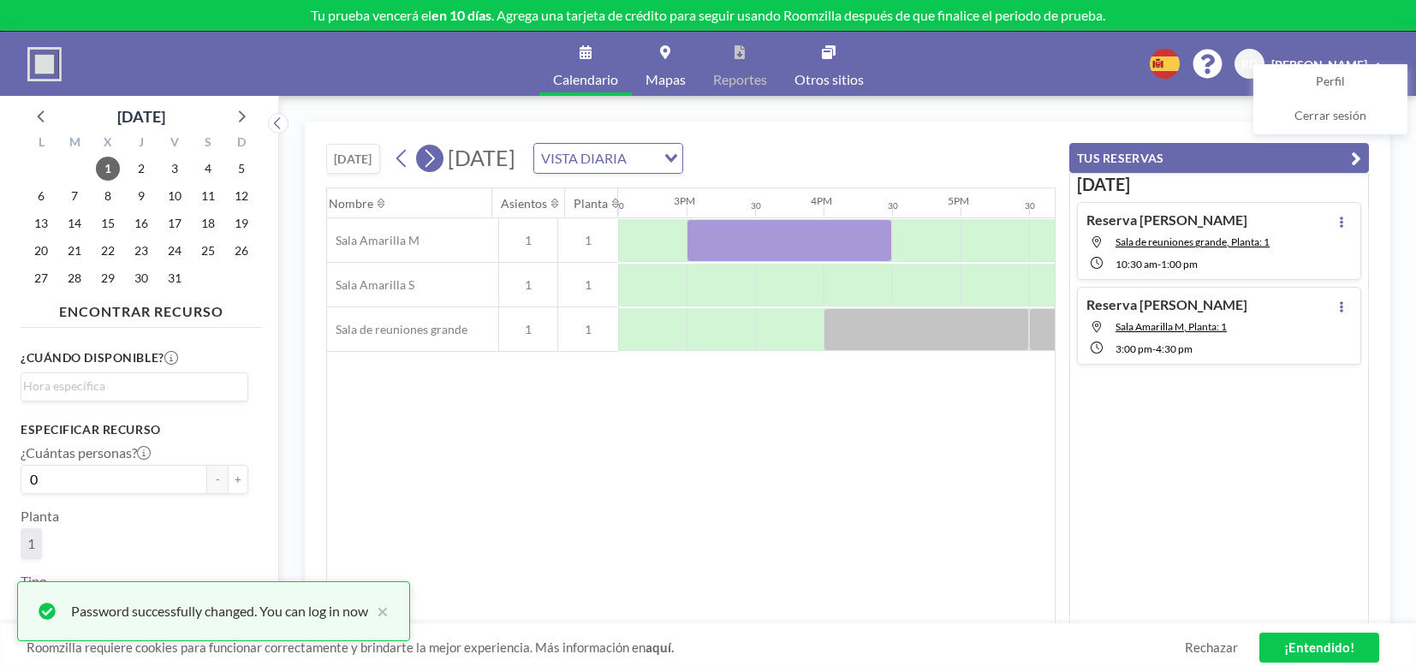
click at [426, 164] on icon at bounding box center [430, 159] width 9 height 18
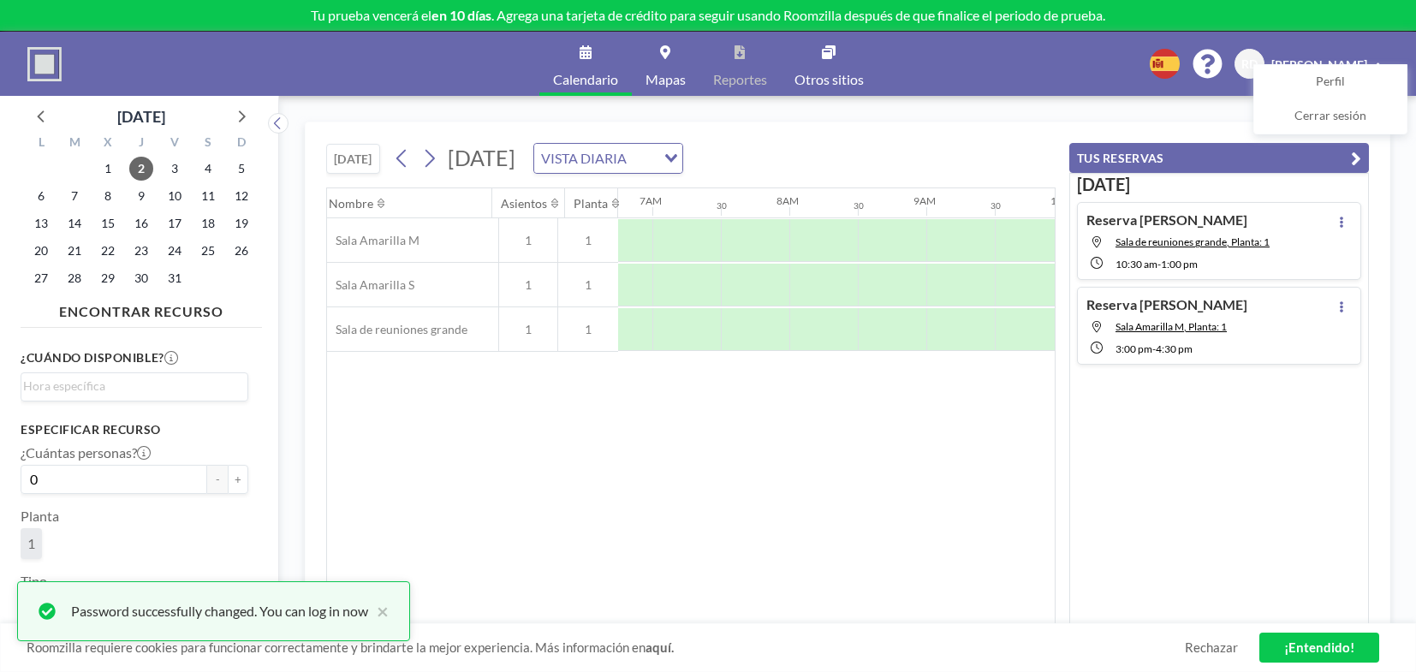
scroll to position [0, 1028]
click at [1180, 153] on icon "button" at bounding box center [1356, 158] width 10 height 21
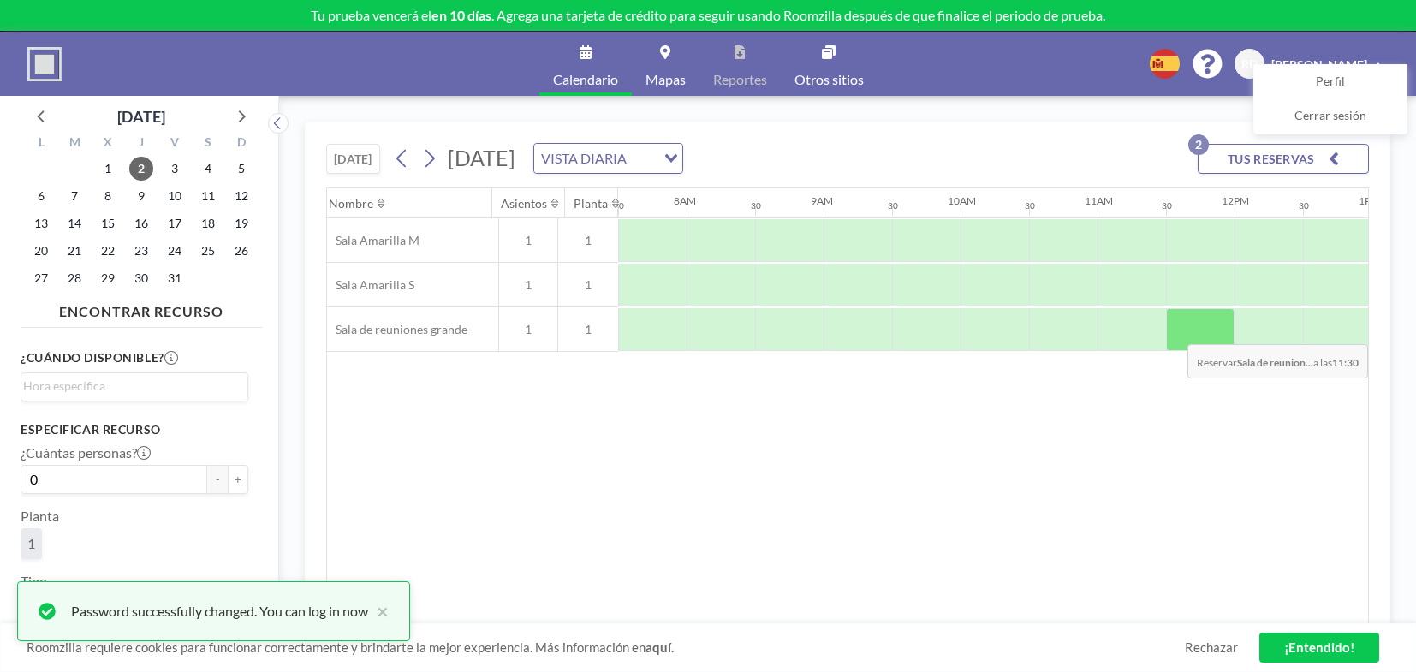
click at [1172, 331] on div at bounding box center [1200, 329] width 69 height 43
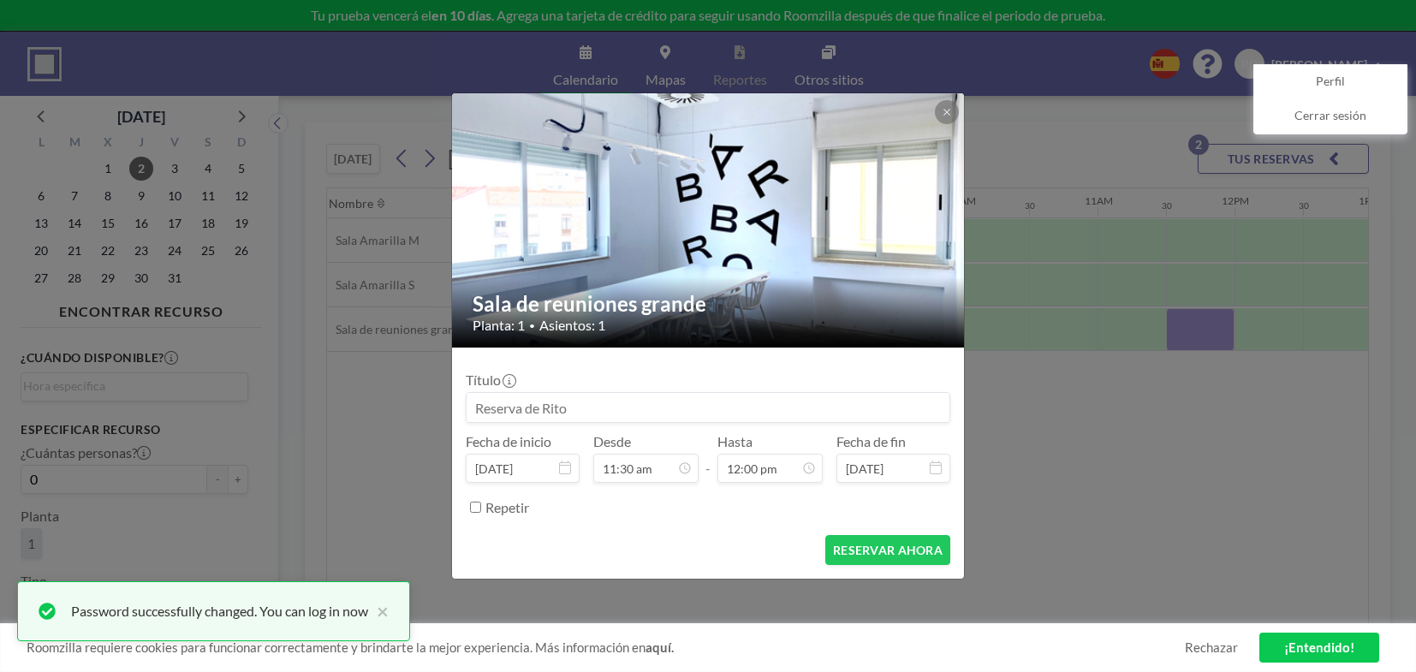
click at [1172, 331] on div "Sala de reuniones grande Planta: 1 • Asientos: 1 Título Fecha de inicio oct 2, …" at bounding box center [708, 336] width 1416 height 672
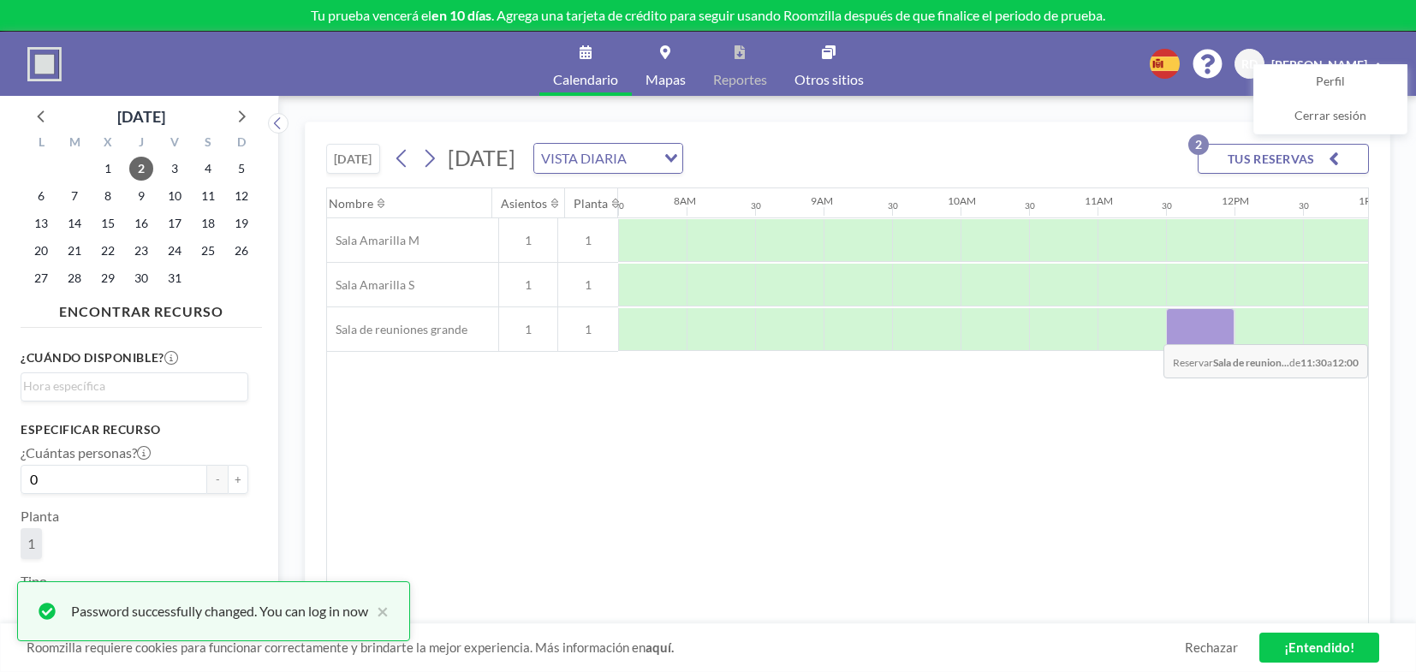
click at [1172, 331] on div at bounding box center [1200, 329] width 69 height 43
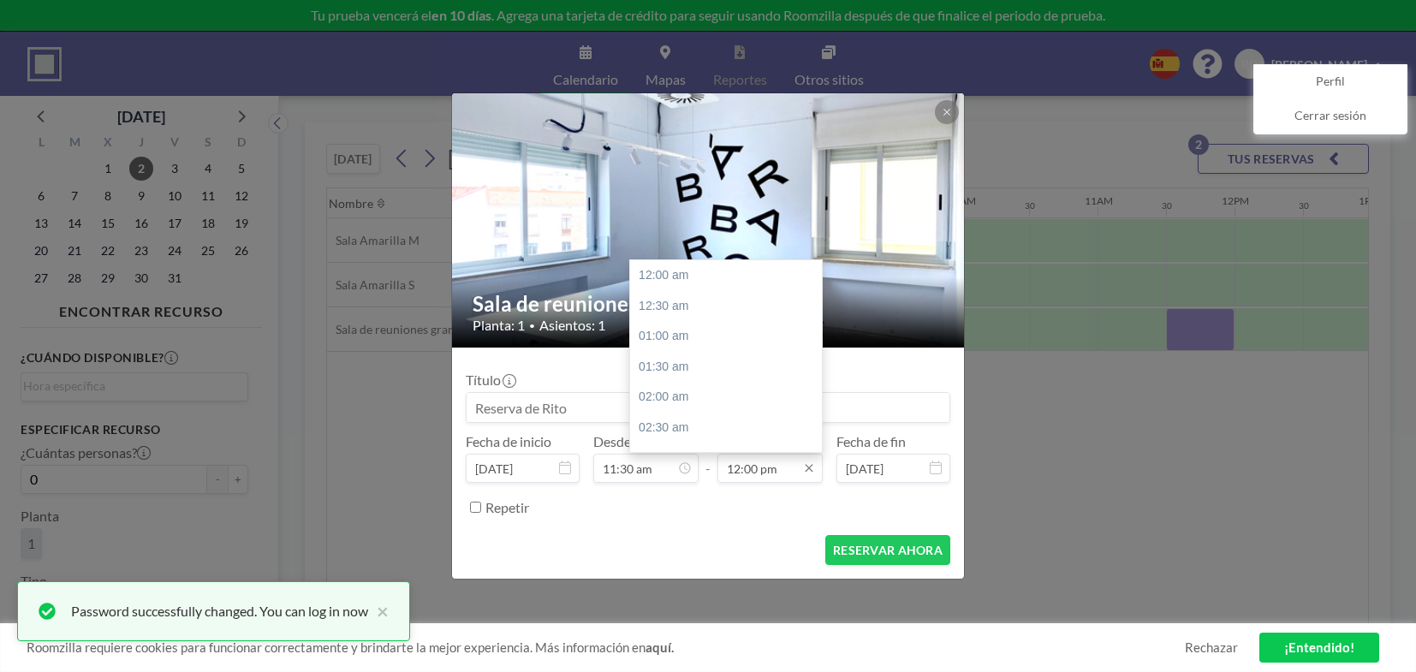
scroll to position [731, 0]
click at [765, 465] on input "12:00 pm" at bounding box center [770, 468] width 105 height 29
click at [716, 360] on div "01:30 pm" at bounding box center [728, 367] width 197 height 31
type input "01:30 pm"
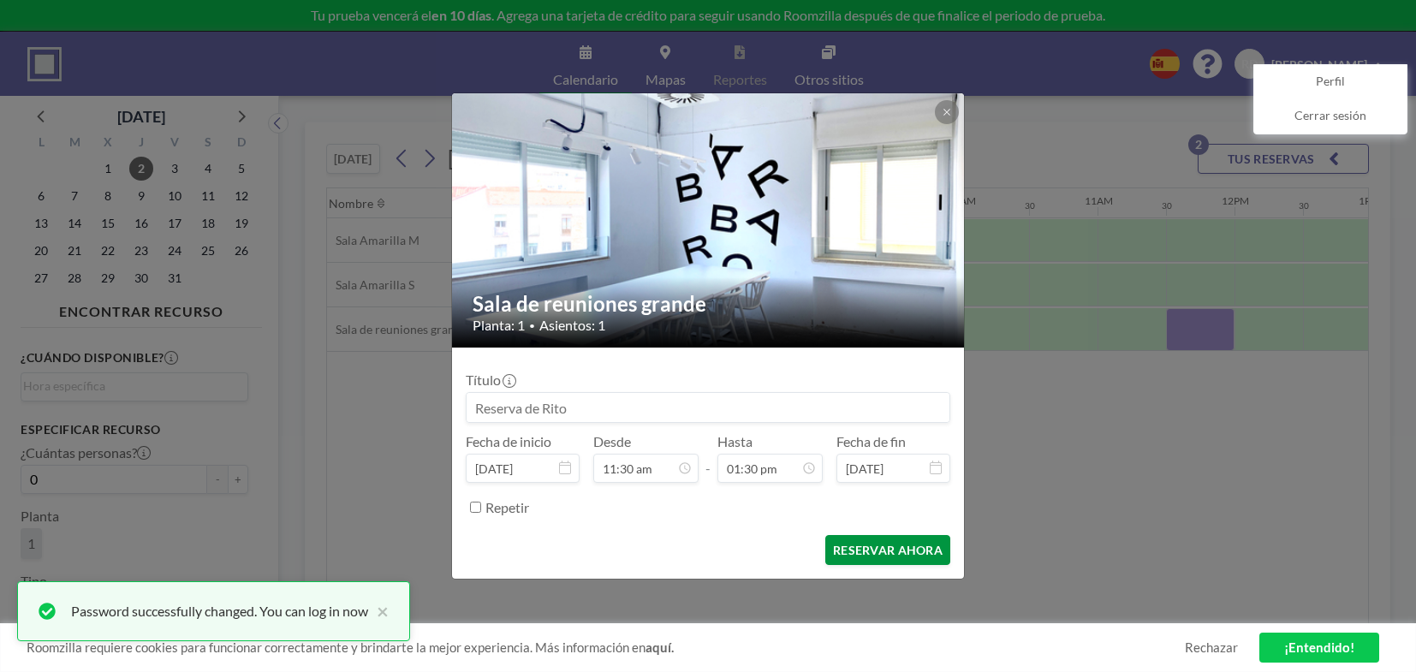
click at [896, 546] on button "RESERVAR AHORA" at bounding box center [887, 550] width 125 height 30
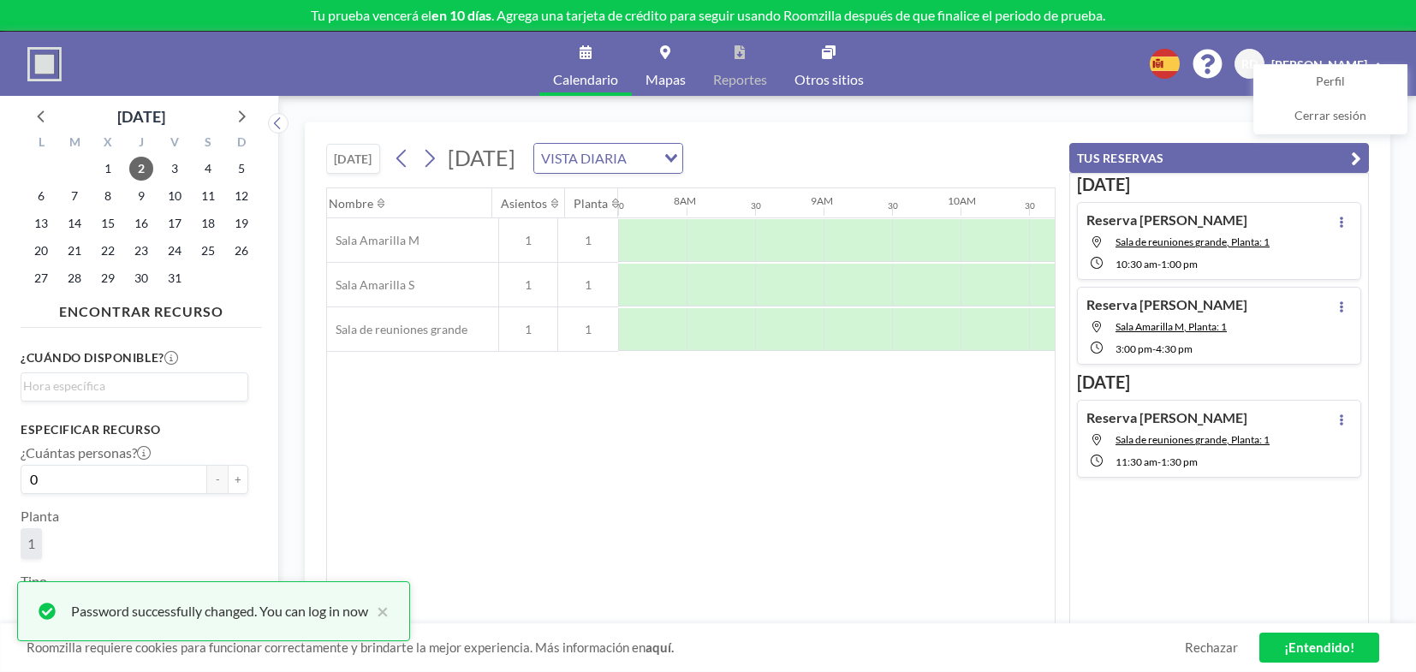
click at [1180, 160] on icon "button" at bounding box center [1356, 158] width 10 height 21
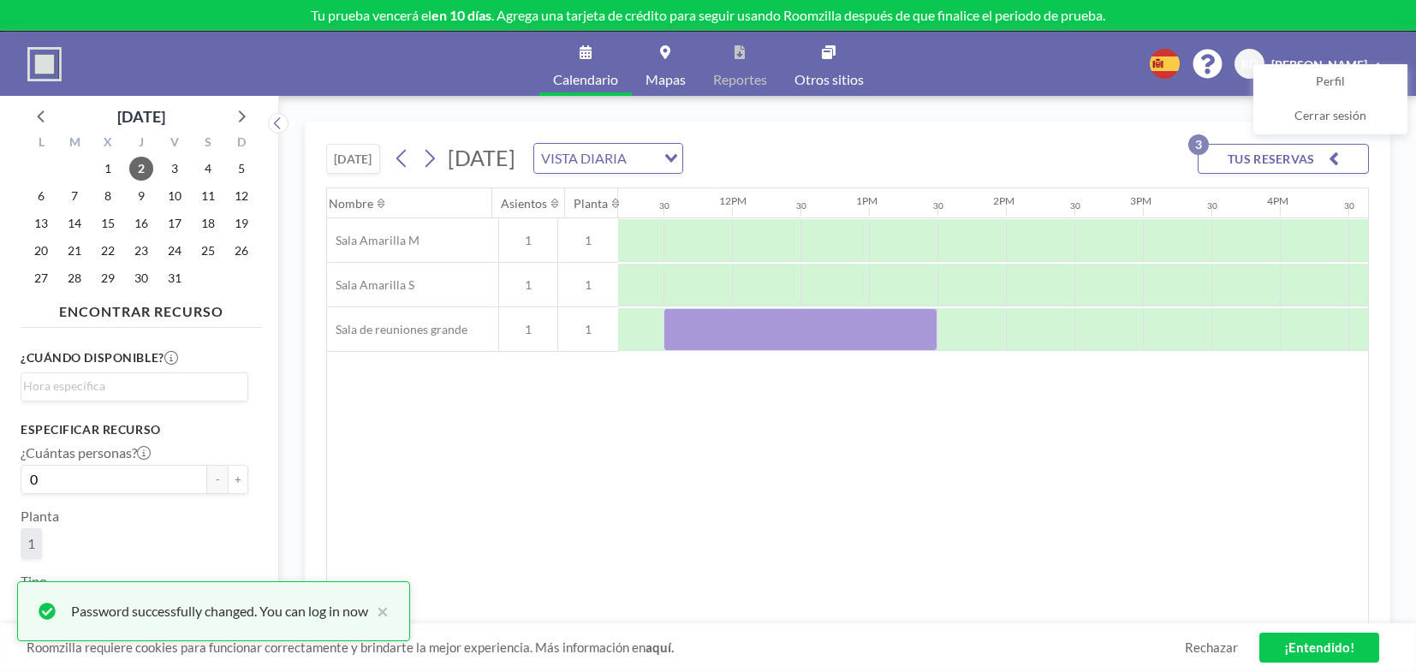
scroll to position [0, 1533]
click at [1143, 236] on div at bounding box center [1175, 240] width 69 height 43
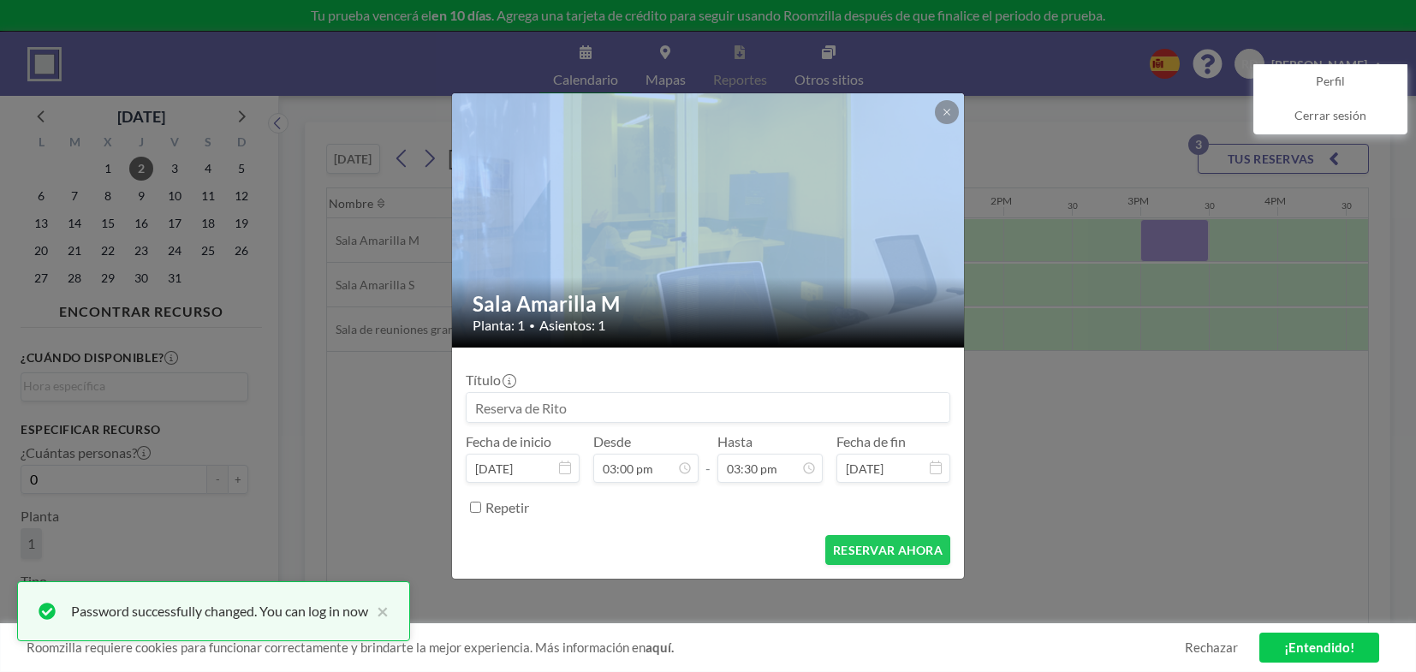
click at [1143, 236] on div "Sala Amarilla M Planta: 1 • Asientos: 1 Título Fecha de inicio oct 2, 2025 Desd…" at bounding box center [708, 336] width 1416 height 672
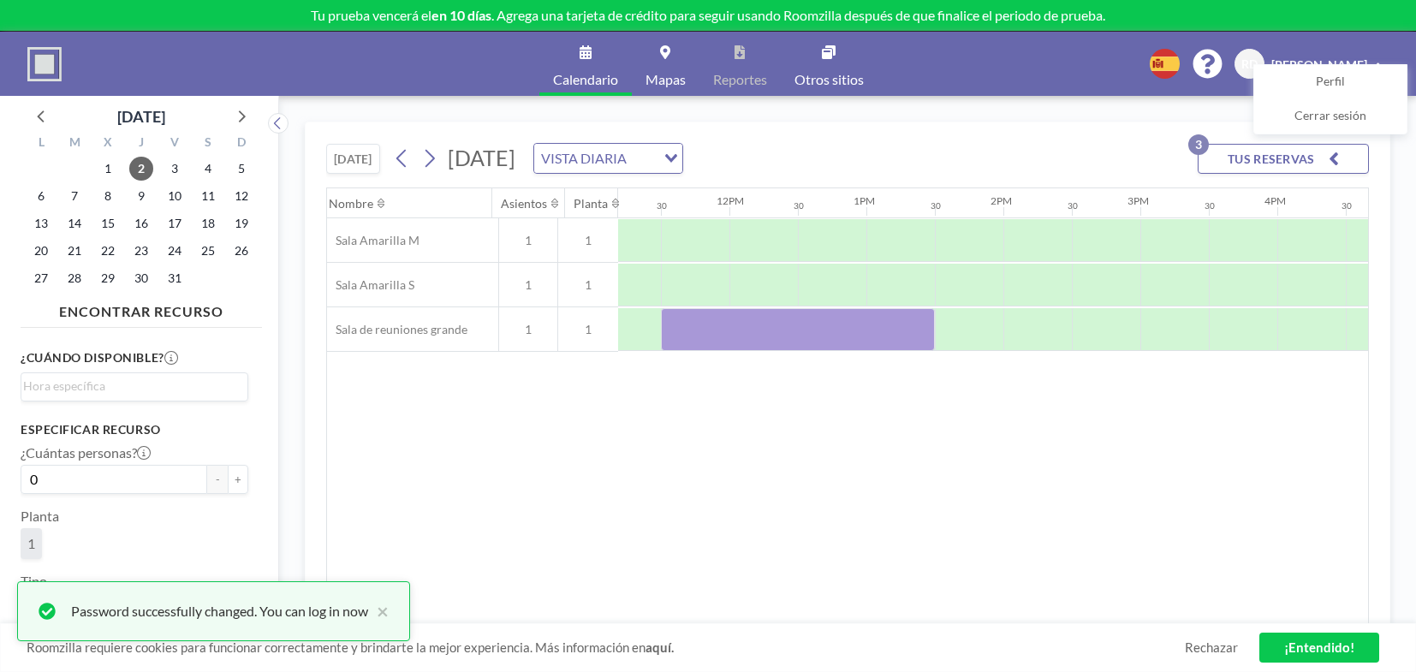
click at [1143, 236] on div at bounding box center [1175, 240] width 69 height 42
click at [1155, 242] on div at bounding box center [1175, 240] width 69 height 43
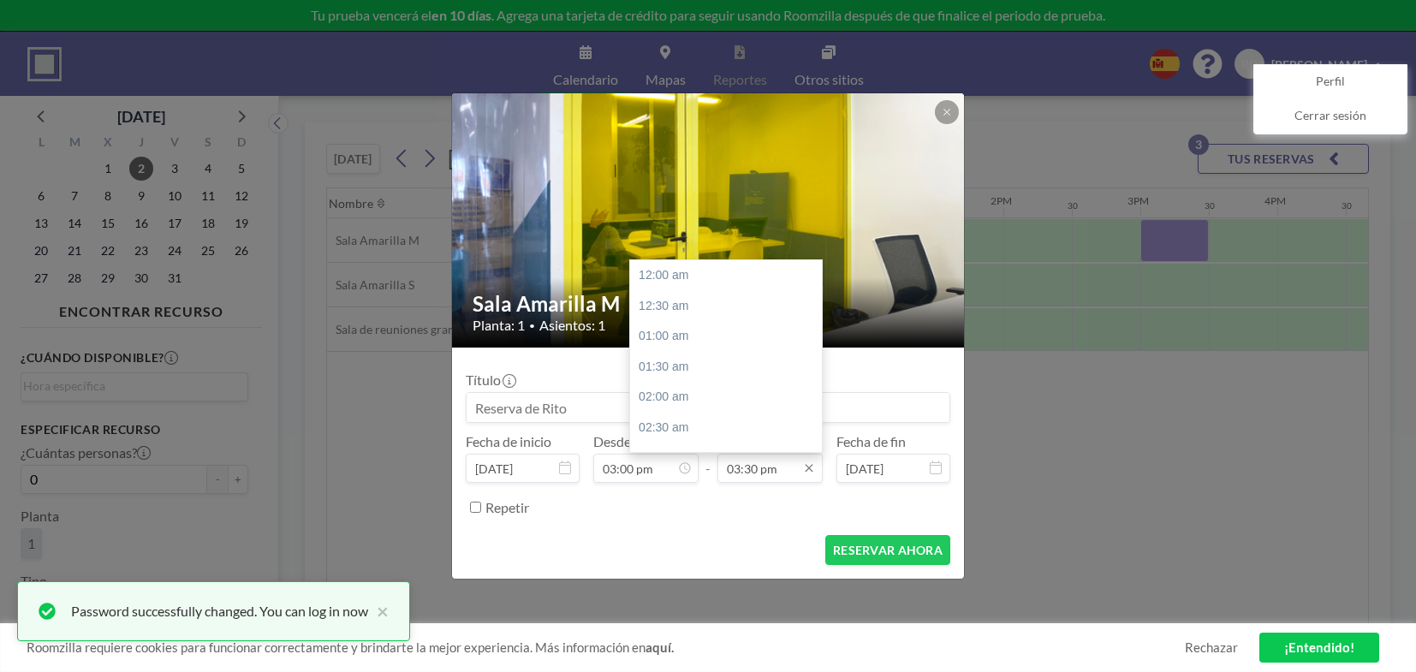
scroll to position [944, 0]
click at [748, 468] on input "03:30 pm" at bounding box center [770, 468] width 105 height 29
click at [682, 329] on div "04:30 pm" at bounding box center [728, 337] width 197 height 31
type input "04:30 pm"
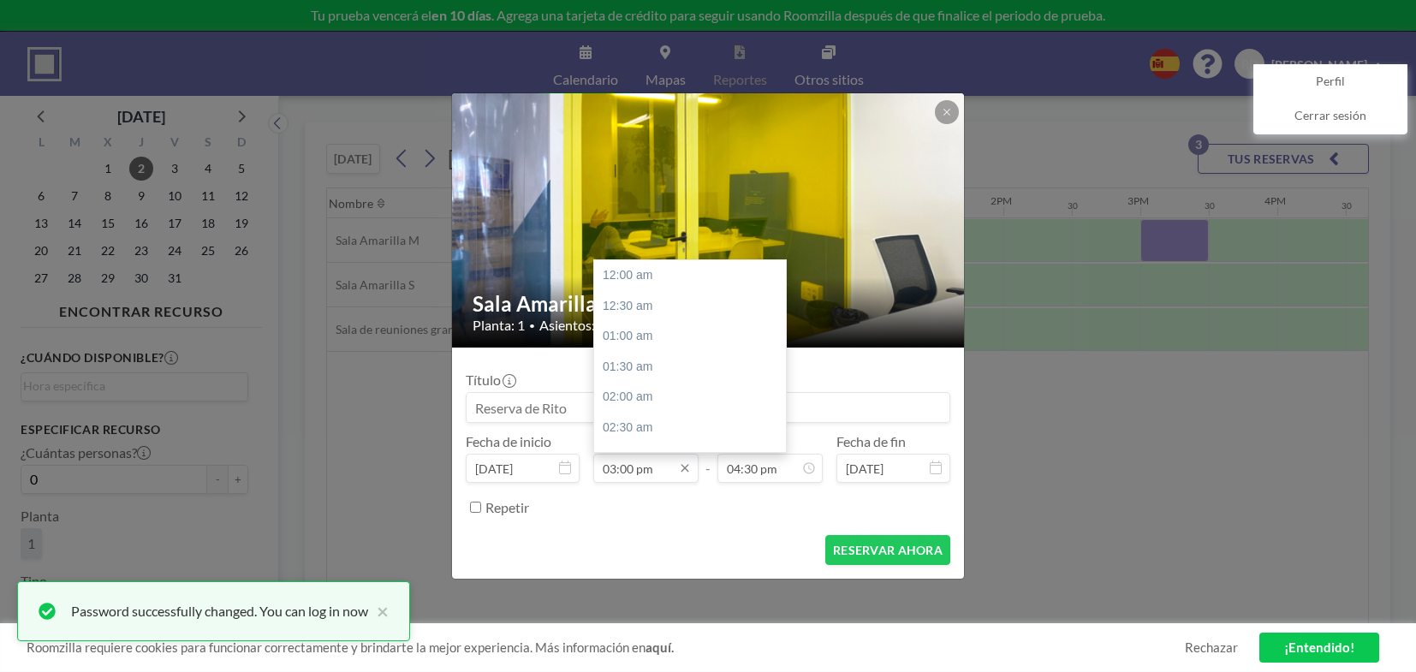
scroll to position [914, 0]
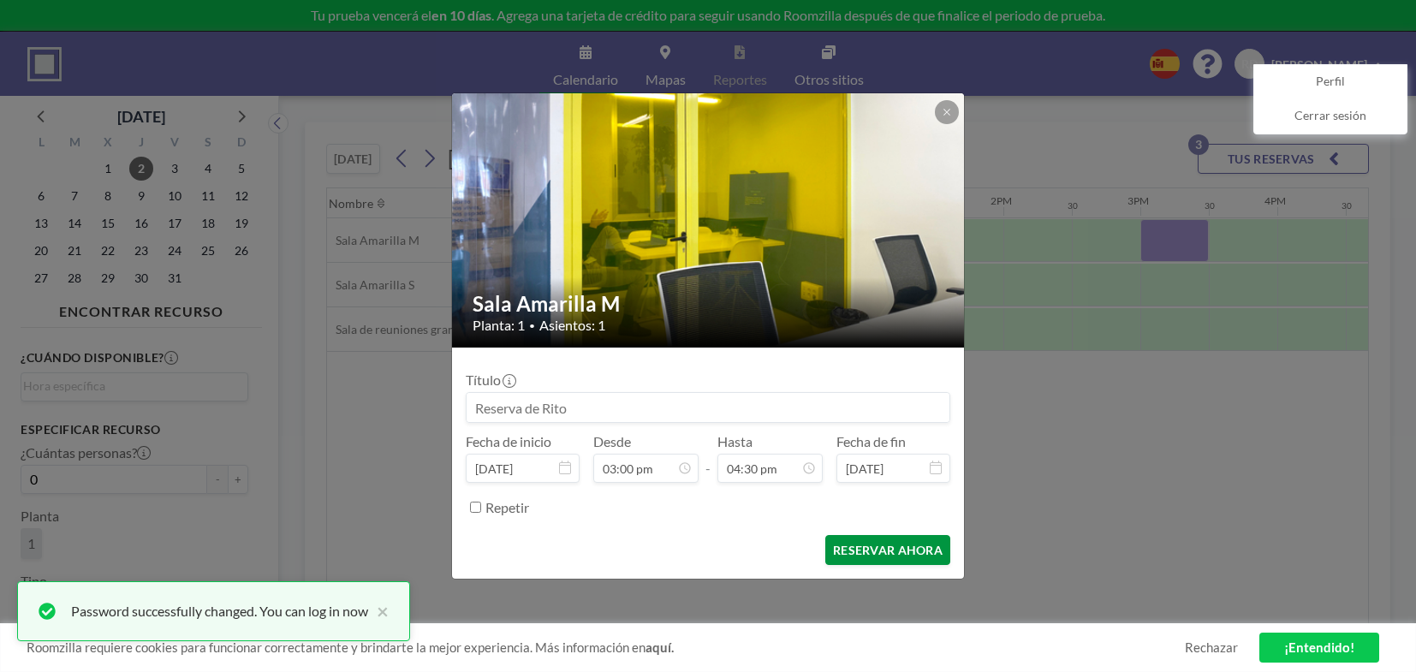
click at [875, 541] on button "RESERVAR AHORA" at bounding box center [887, 550] width 125 height 30
